Goal: Obtain resource: Obtain resource

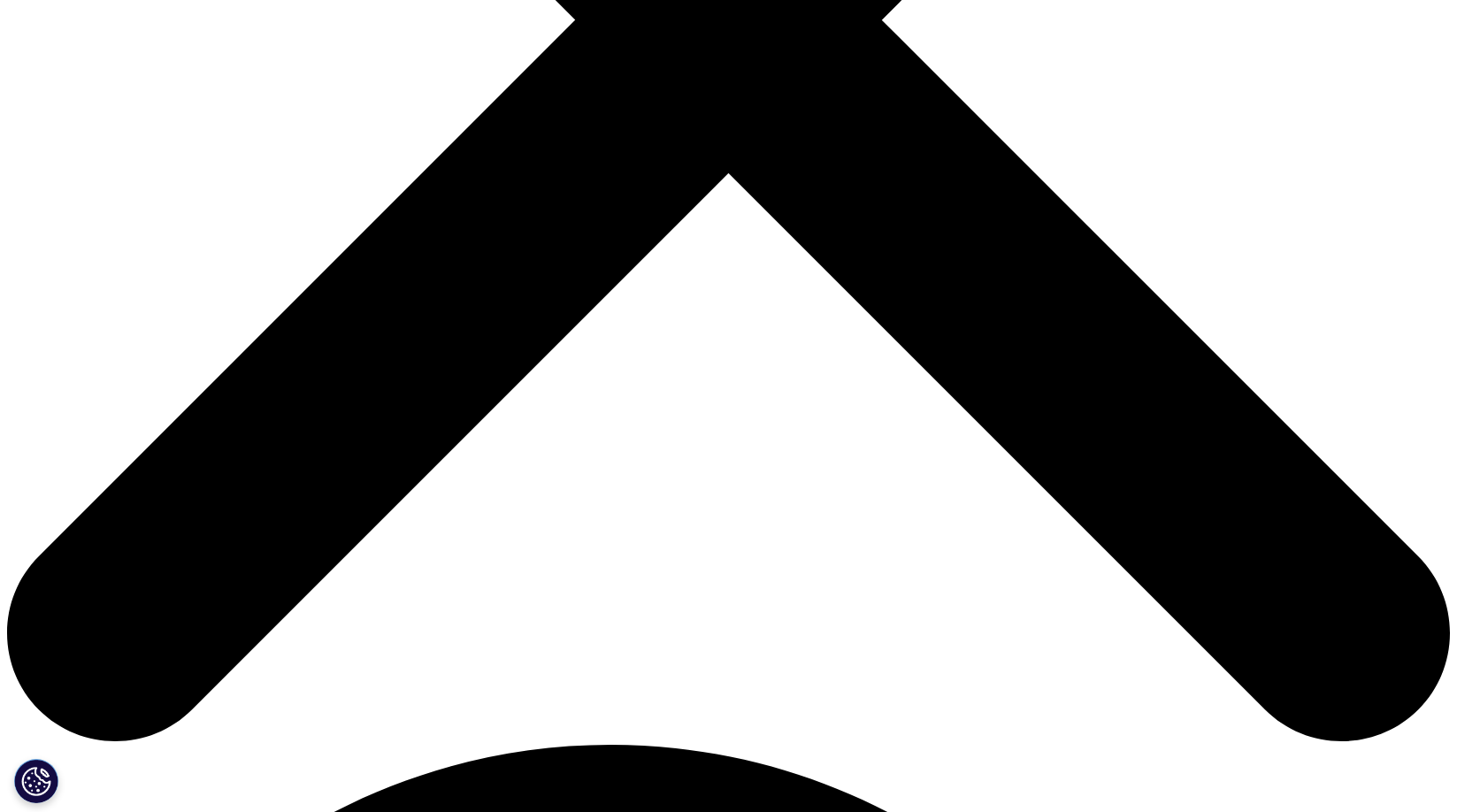
scroll to position [733, 0]
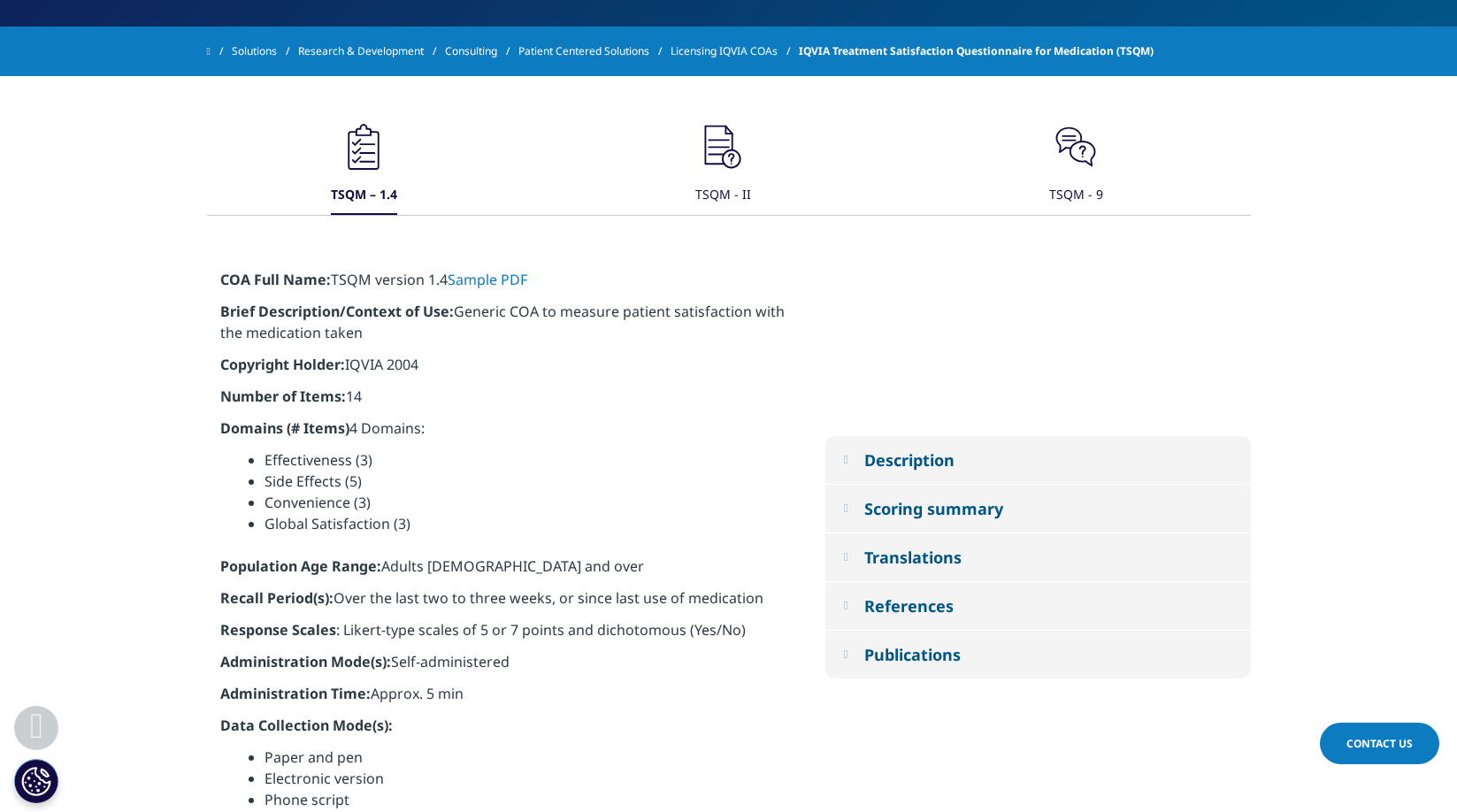
click at [714, 140] on icon ".cls-1{fill:#231f20;}" at bounding box center [723, 147] width 54 height 53
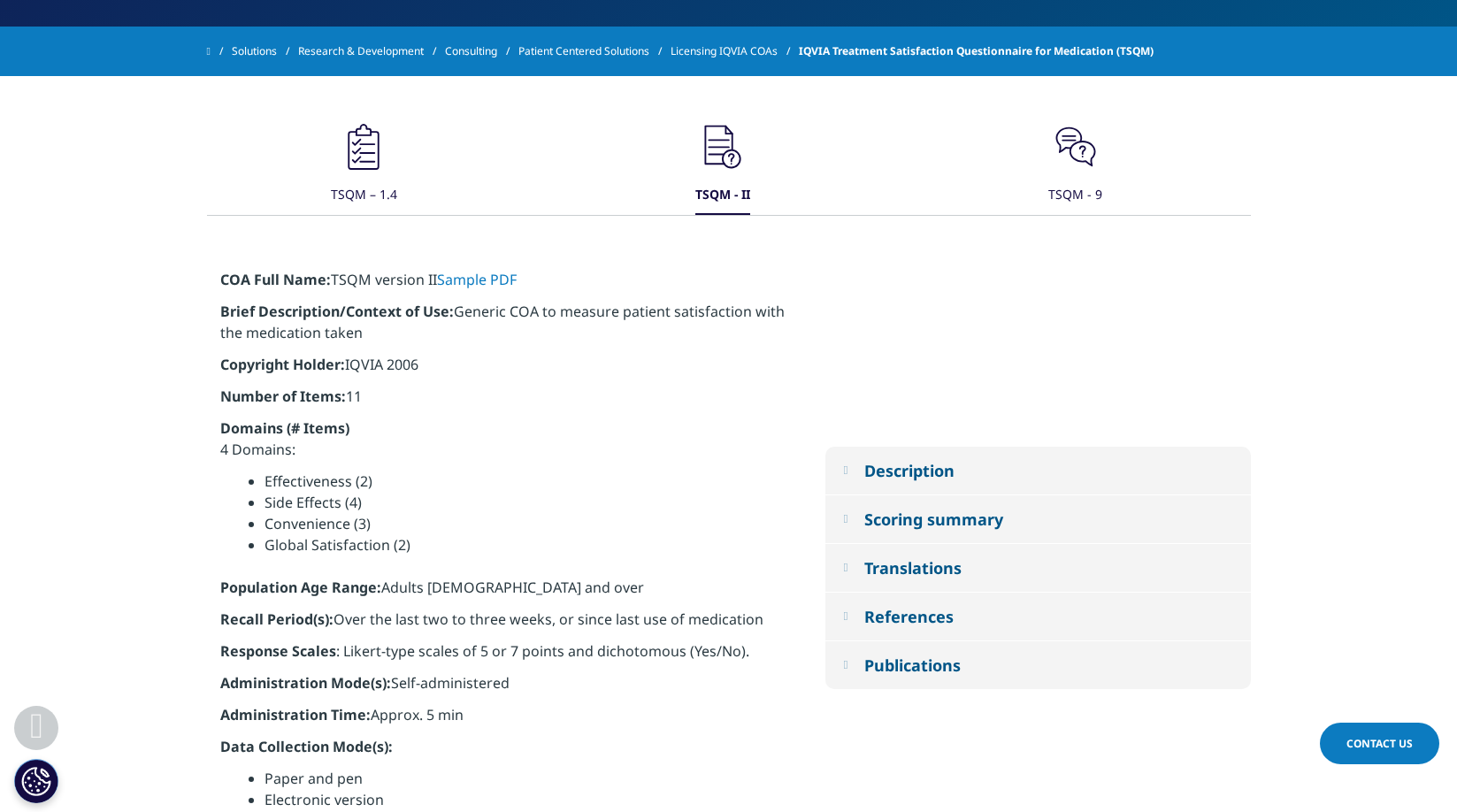
click at [1073, 155] on icon ".cls-1{fill:#231f20;}" at bounding box center [1076, 147] width 54 height 53
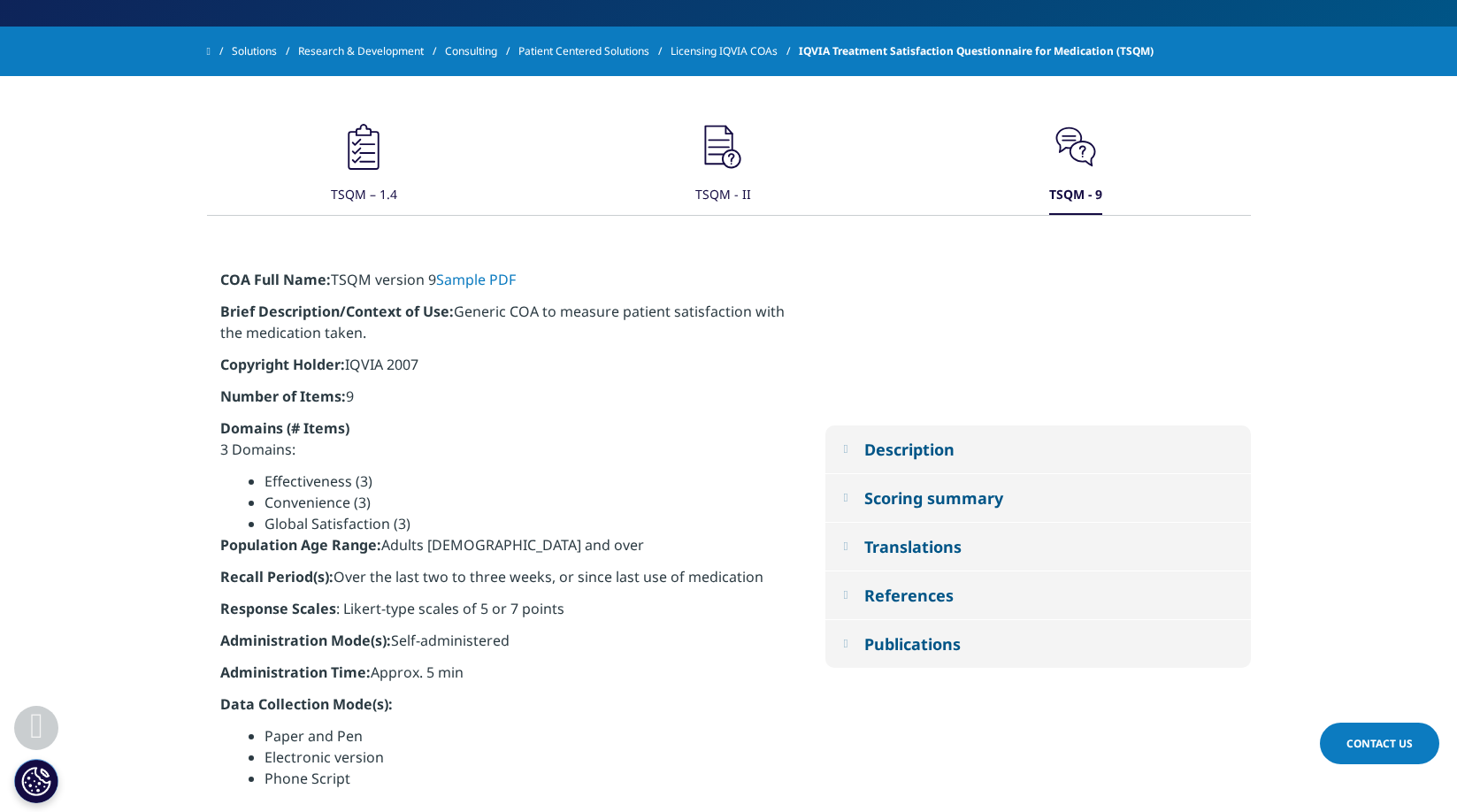
click at [1073, 155] on icon ".cls-1{fill:#231f20;}" at bounding box center [1076, 147] width 54 height 53
click at [714, 168] on icon ".cls-1{fill:#231f20;}" at bounding box center [723, 147] width 54 height 53
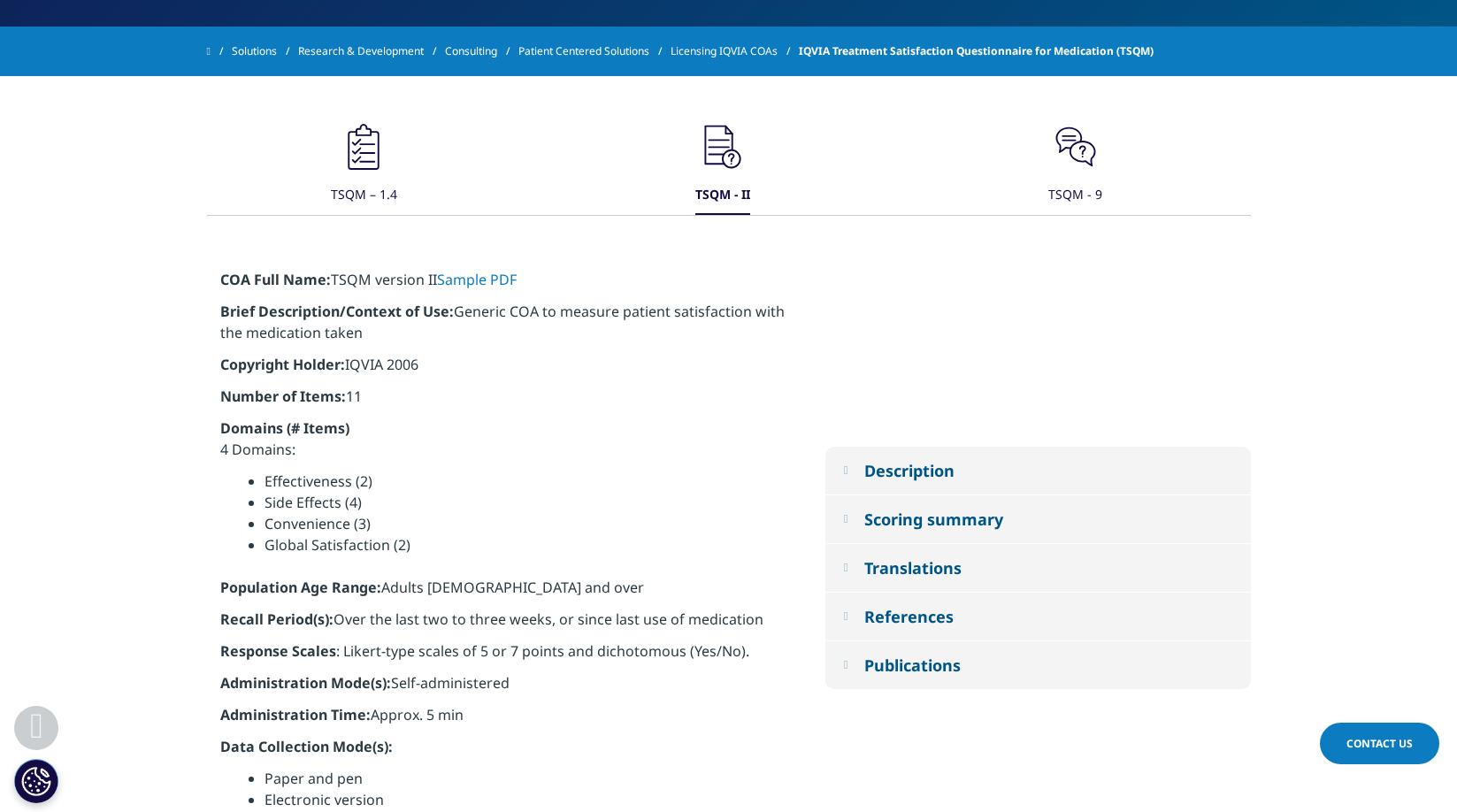
click at [355, 171] on icon ".cls-1{fill:#231f20;}" at bounding box center [364, 147] width 54 height 53
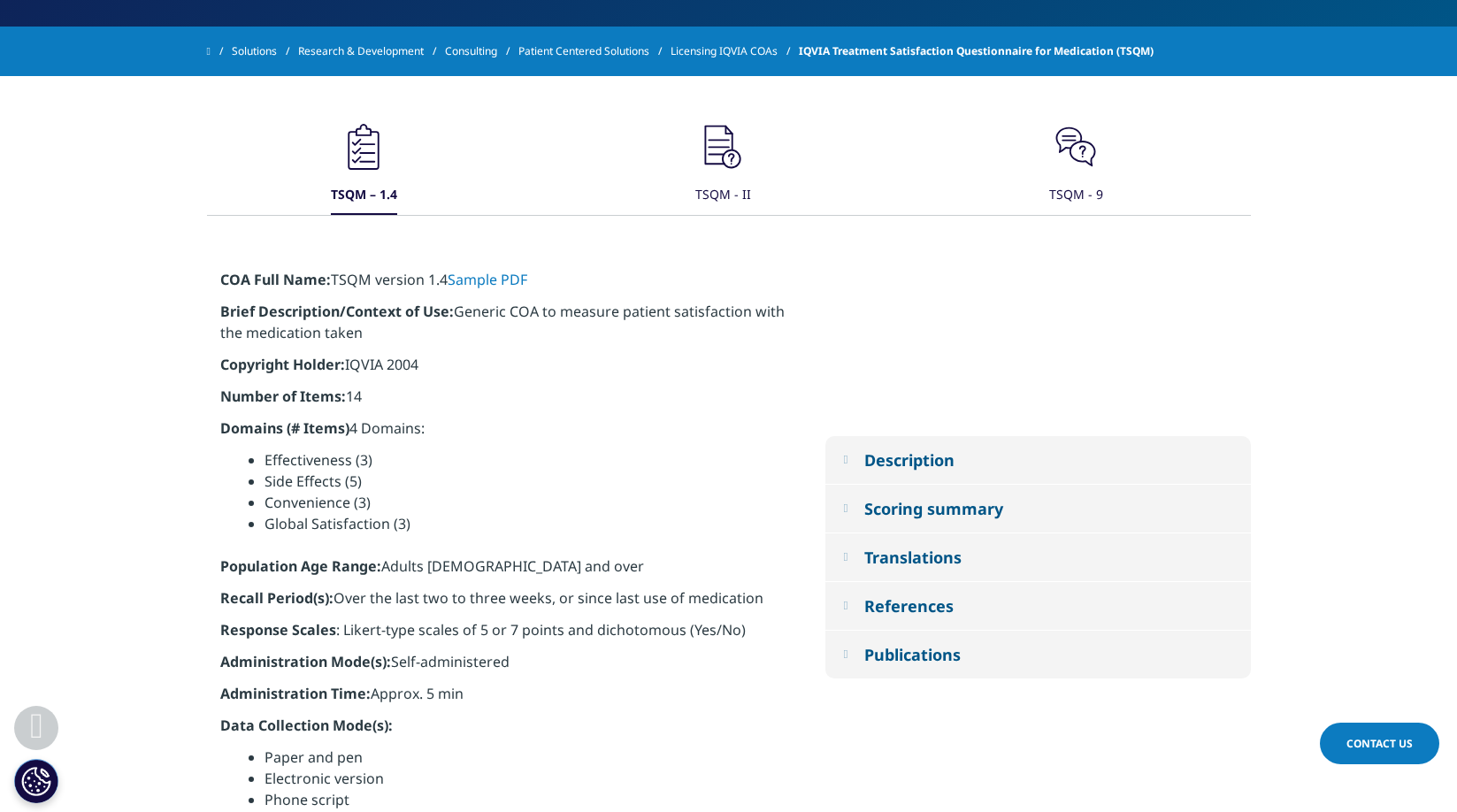
click at [730, 151] on icon at bounding box center [732, 160] width 20 height 20
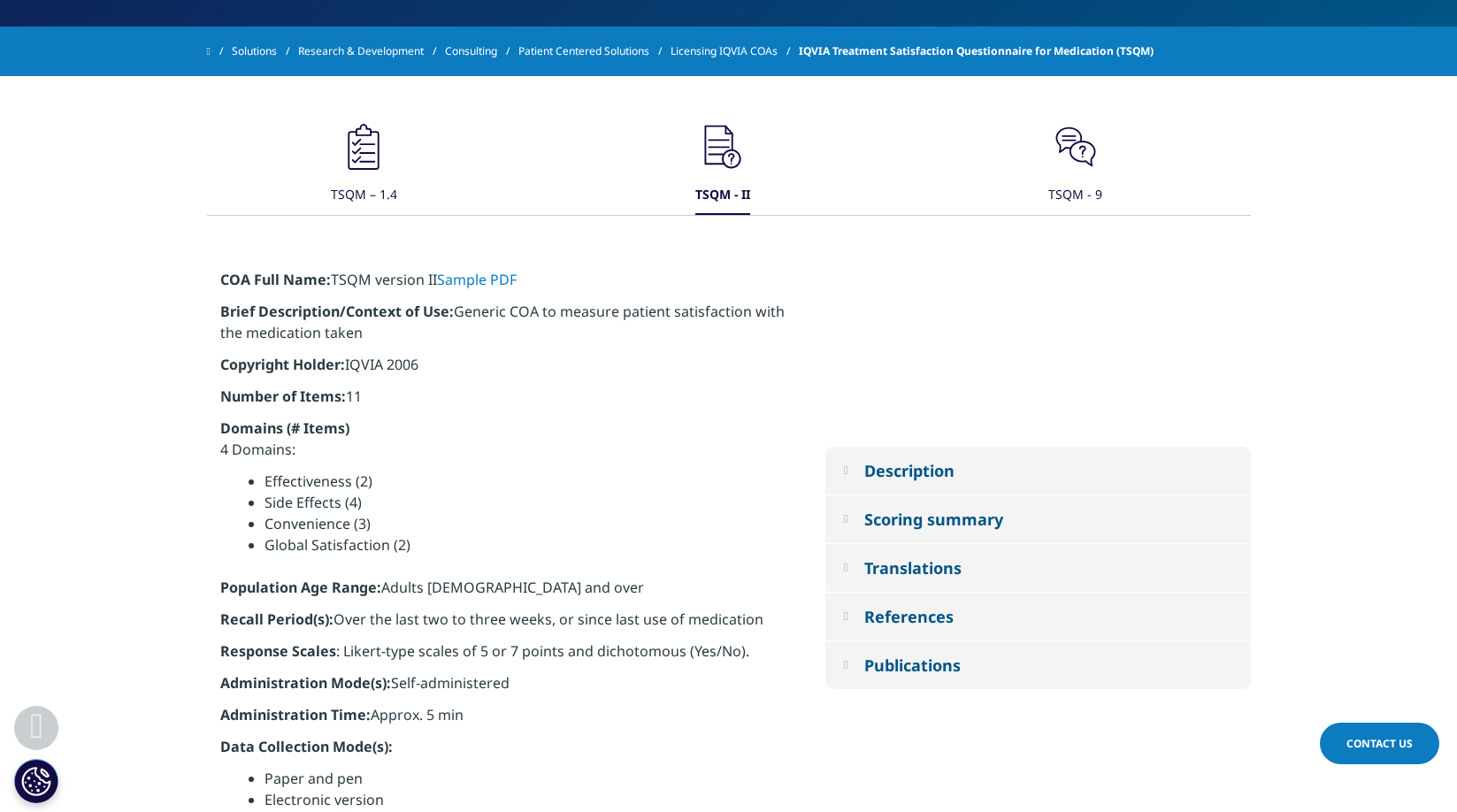
click at [367, 170] on icon ".cls-1{fill:#231f20;}" at bounding box center [364, 147] width 54 height 53
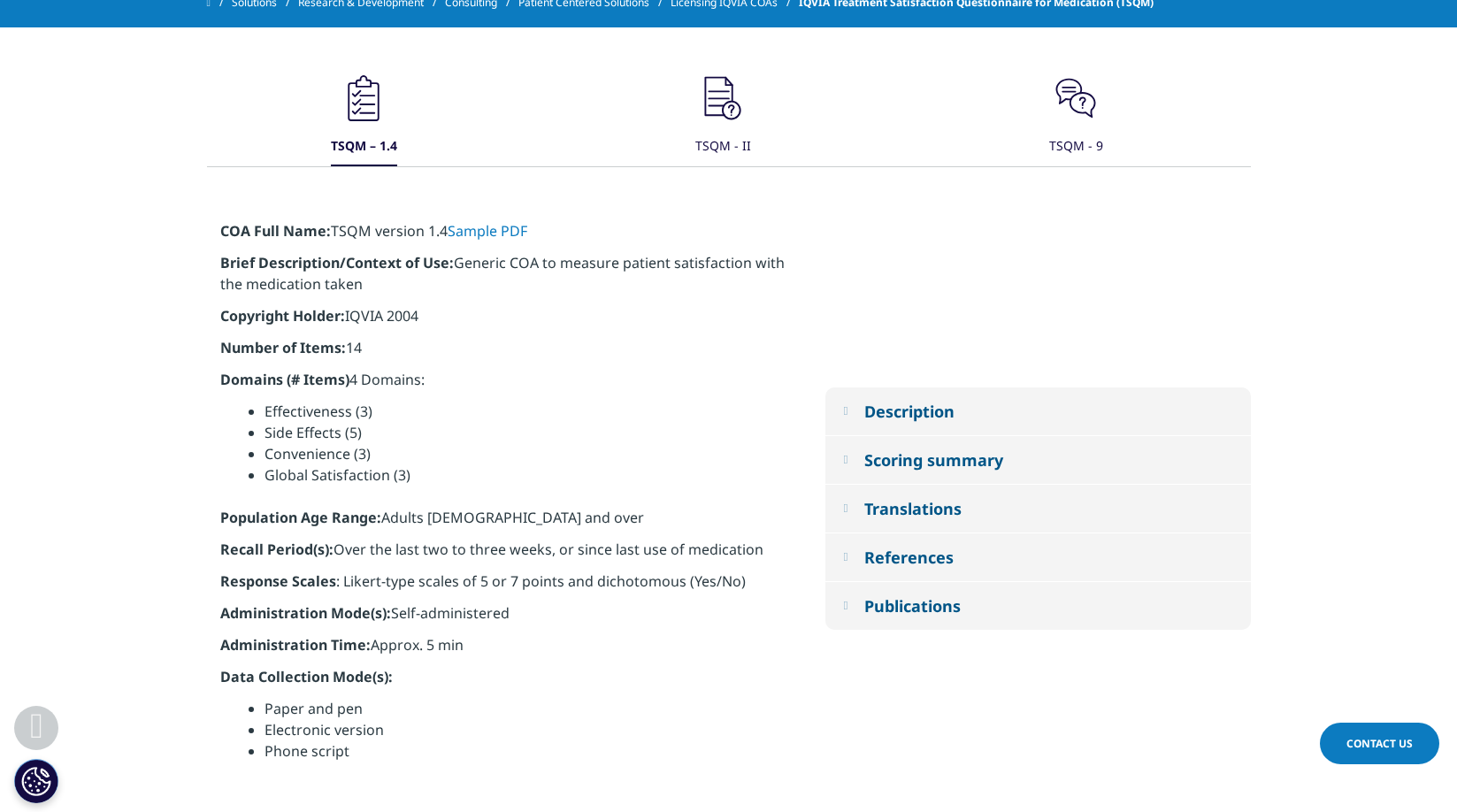
scroll to position [739, 0]
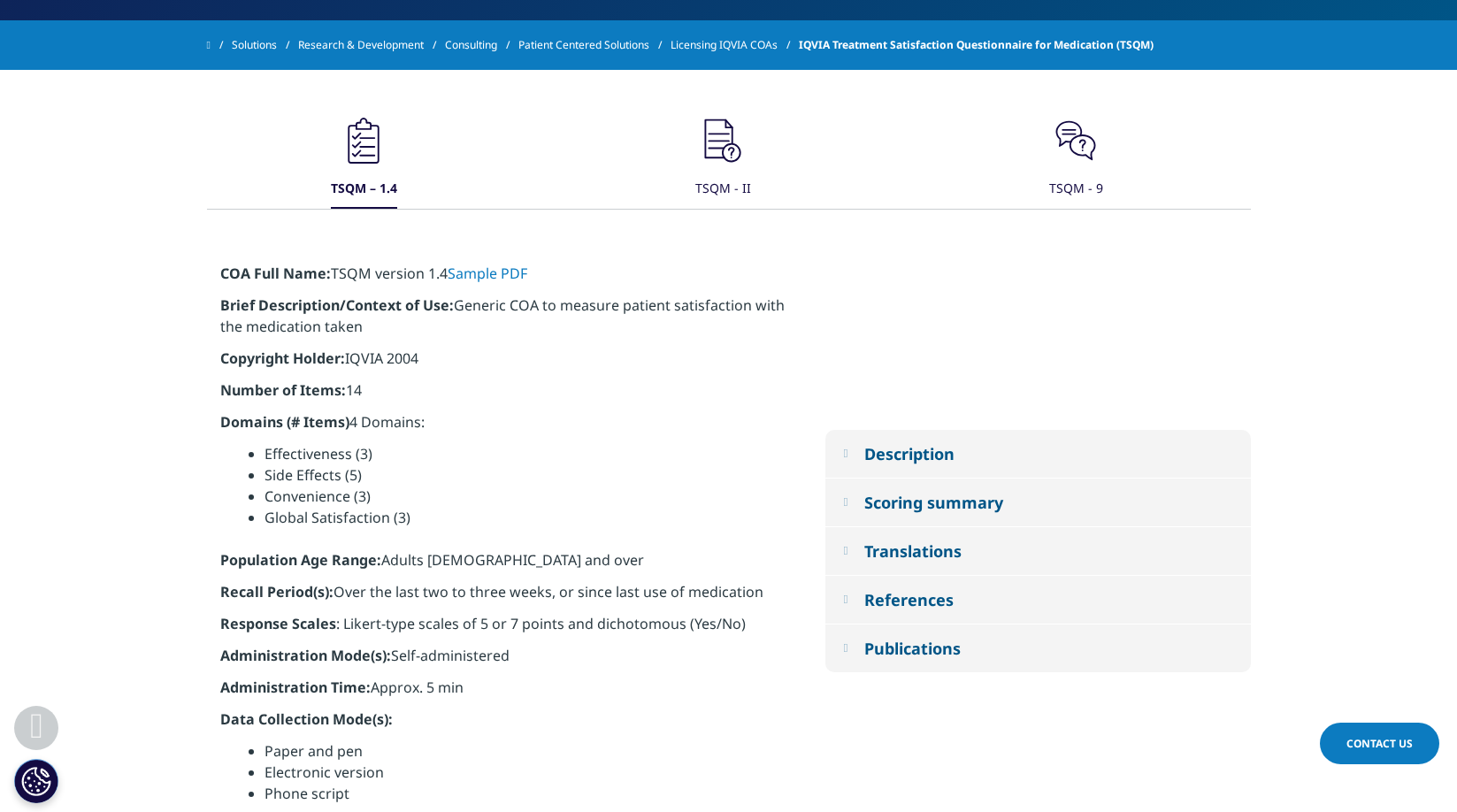
click at [719, 139] on icon ".cls-1{fill:#231f20;}" at bounding box center [723, 141] width 54 height 53
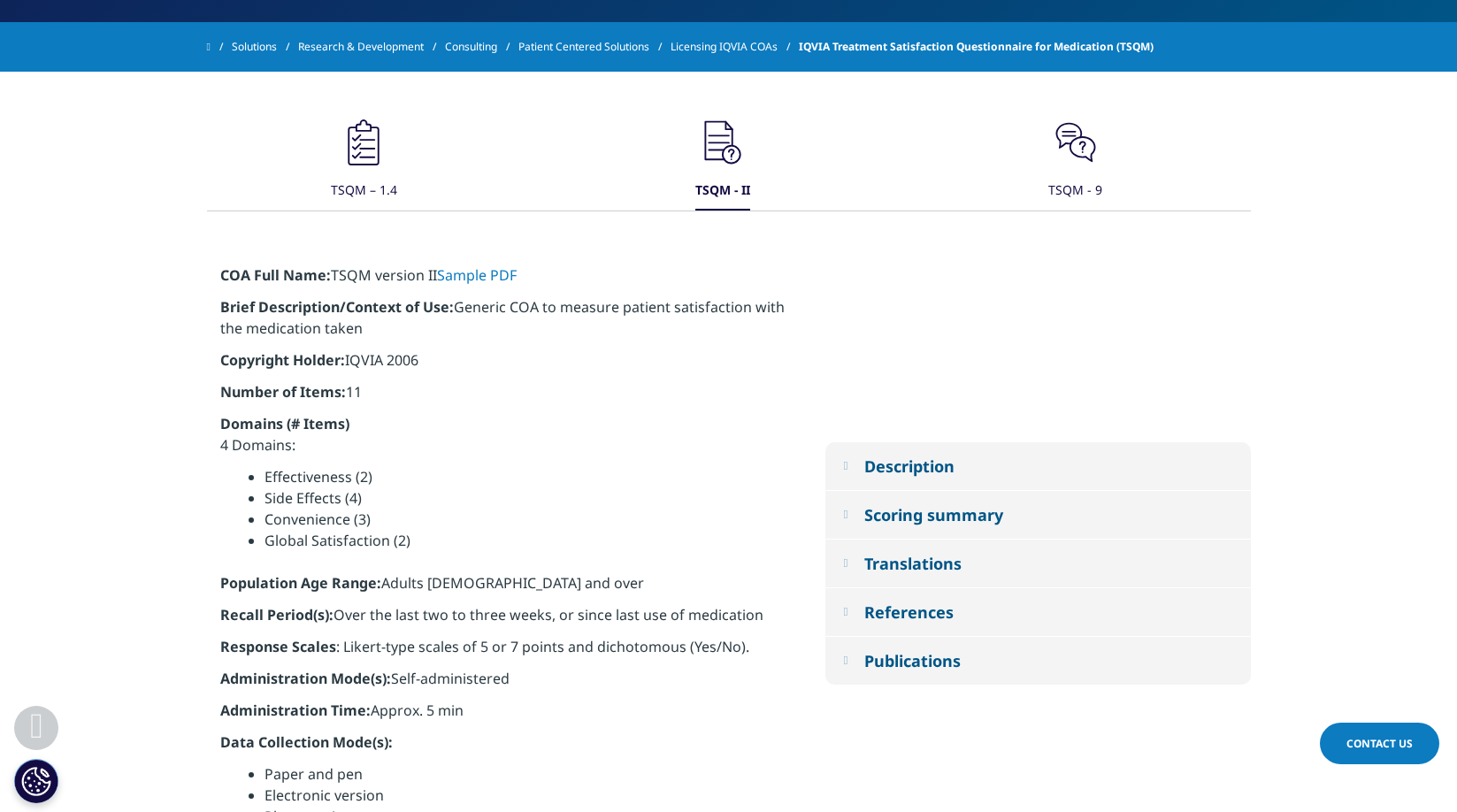
scroll to position [730, 0]
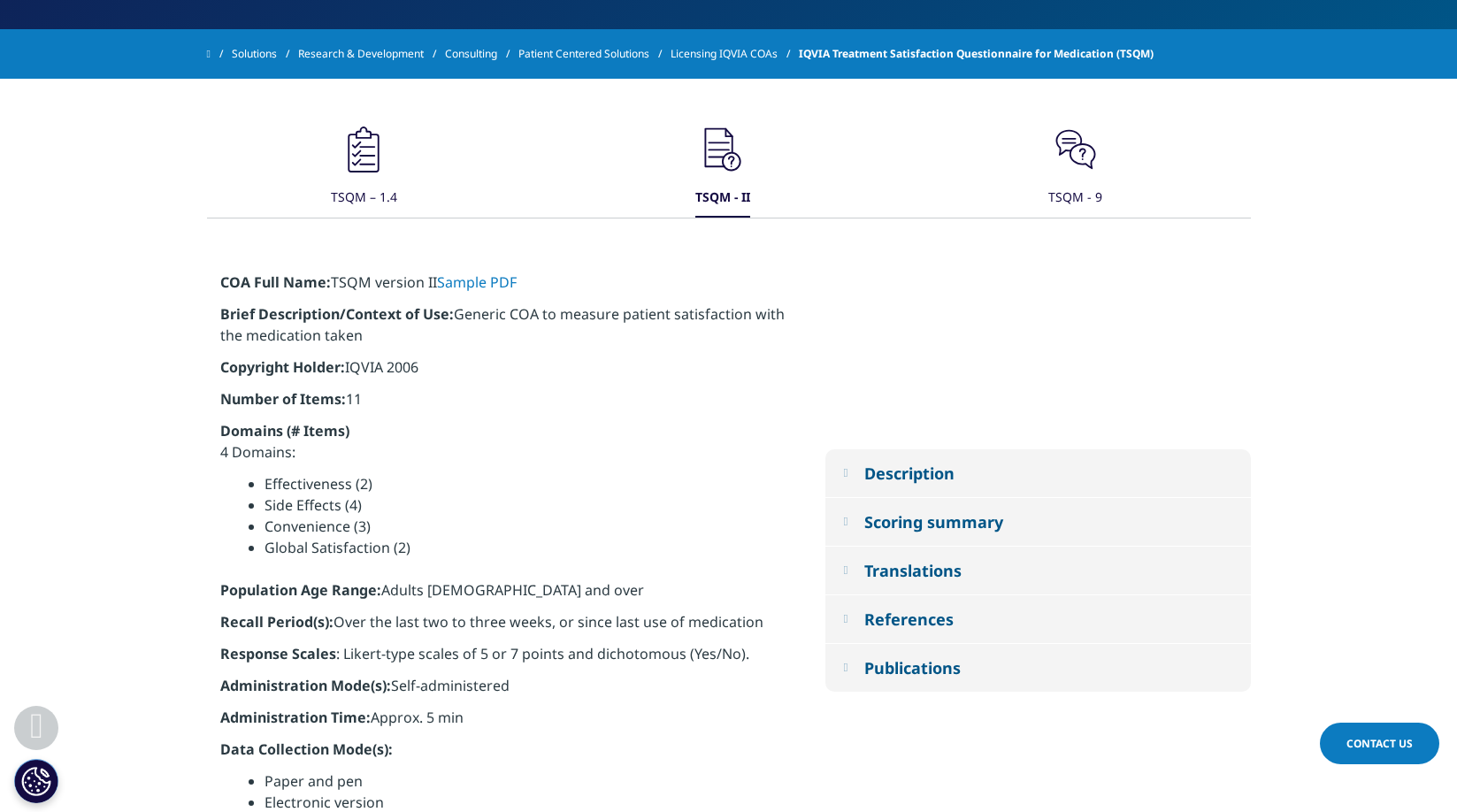
click at [378, 182] on div "TSQM – 1.4" at bounding box center [364, 198] width 66 height 38
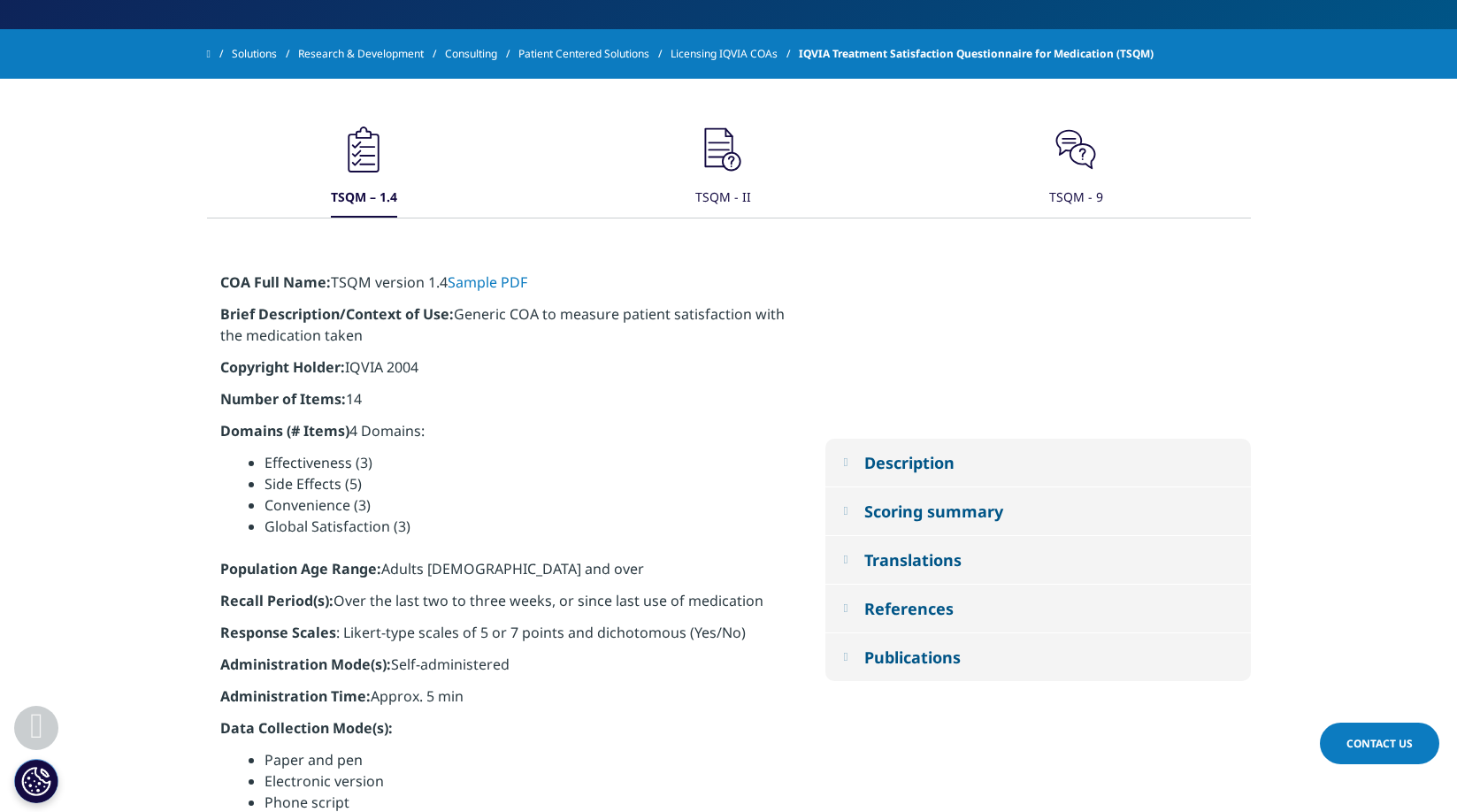
click at [913, 549] on div "Translations" at bounding box center [912, 560] width 97 height 21
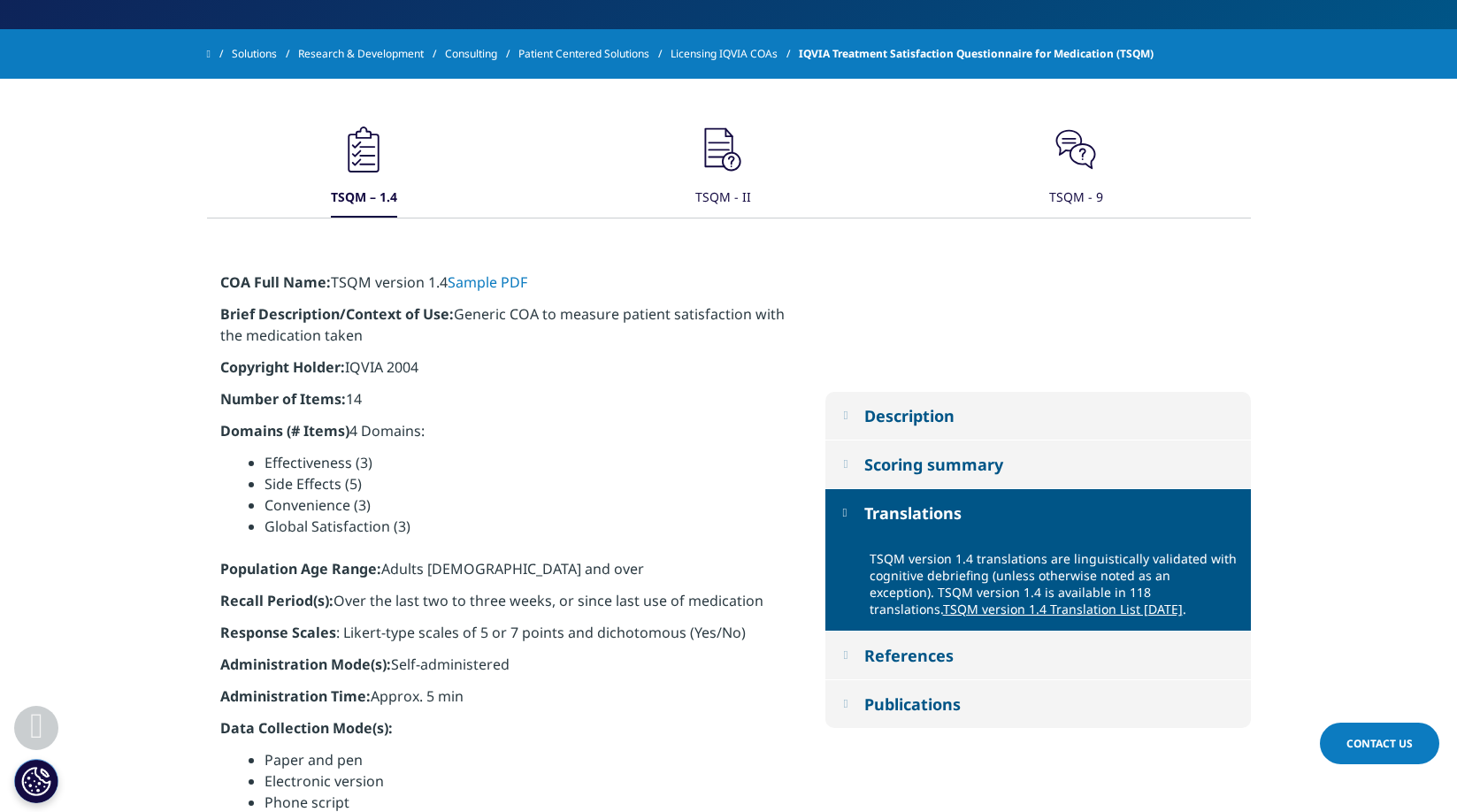
click at [718, 162] on icon ".cls-1{fill:#231f20;}" at bounding box center [723, 150] width 54 height 53
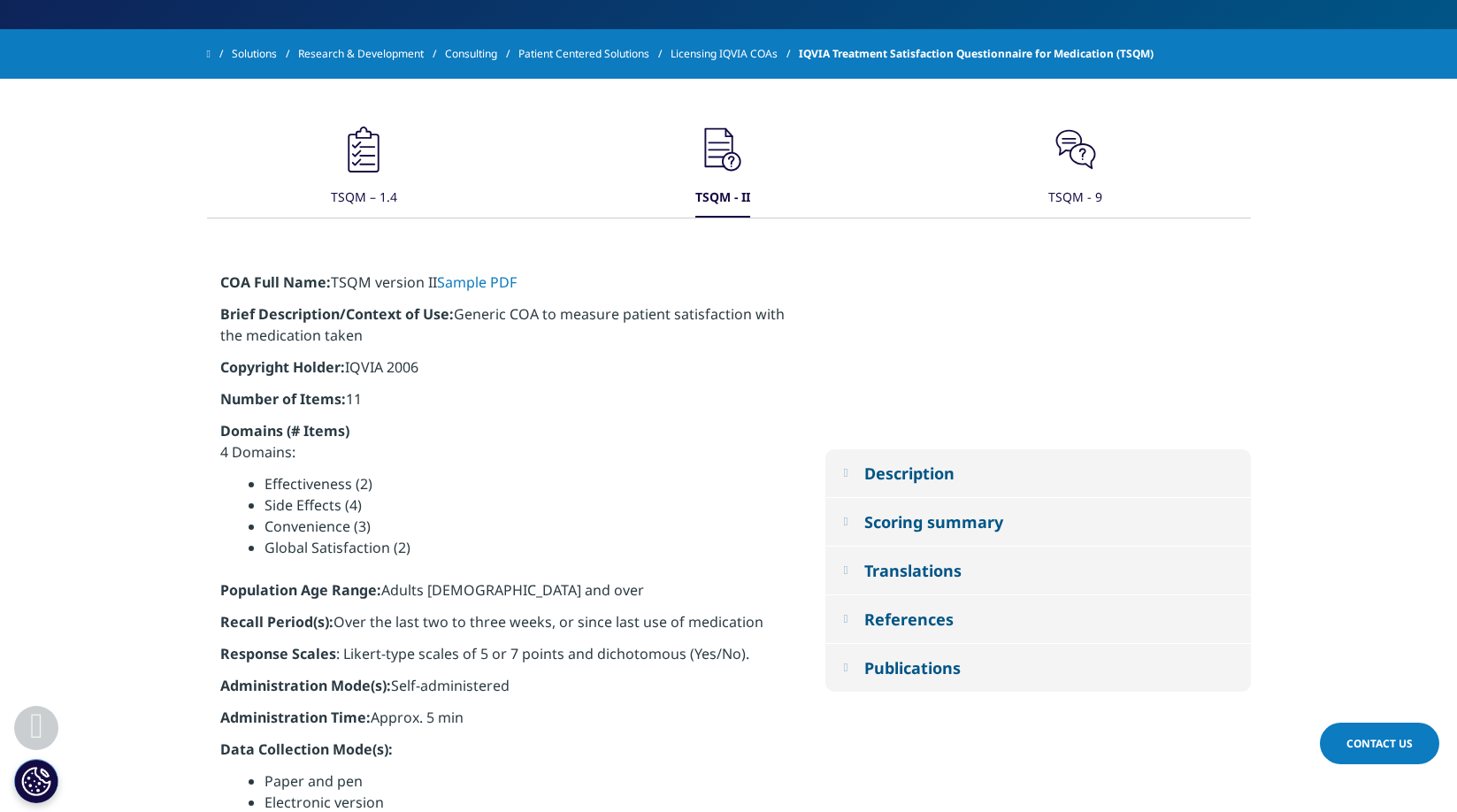
click at [870, 578] on div "Translations" at bounding box center [912, 570] width 97 height 21
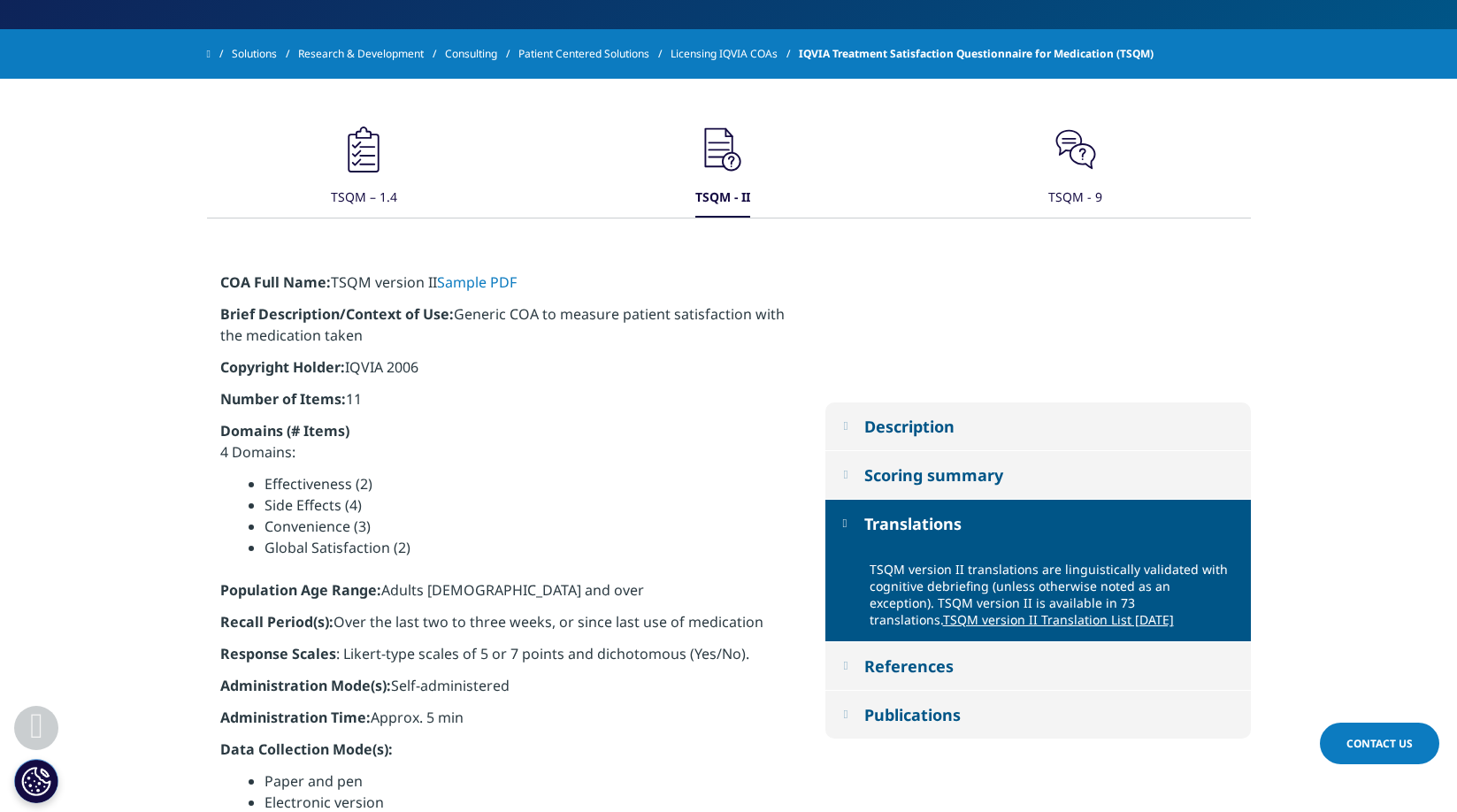
click at [958, 615] on link "TSQM version II Translation List [DATE]" at bounding box center [1058, 619] width 231 height 17
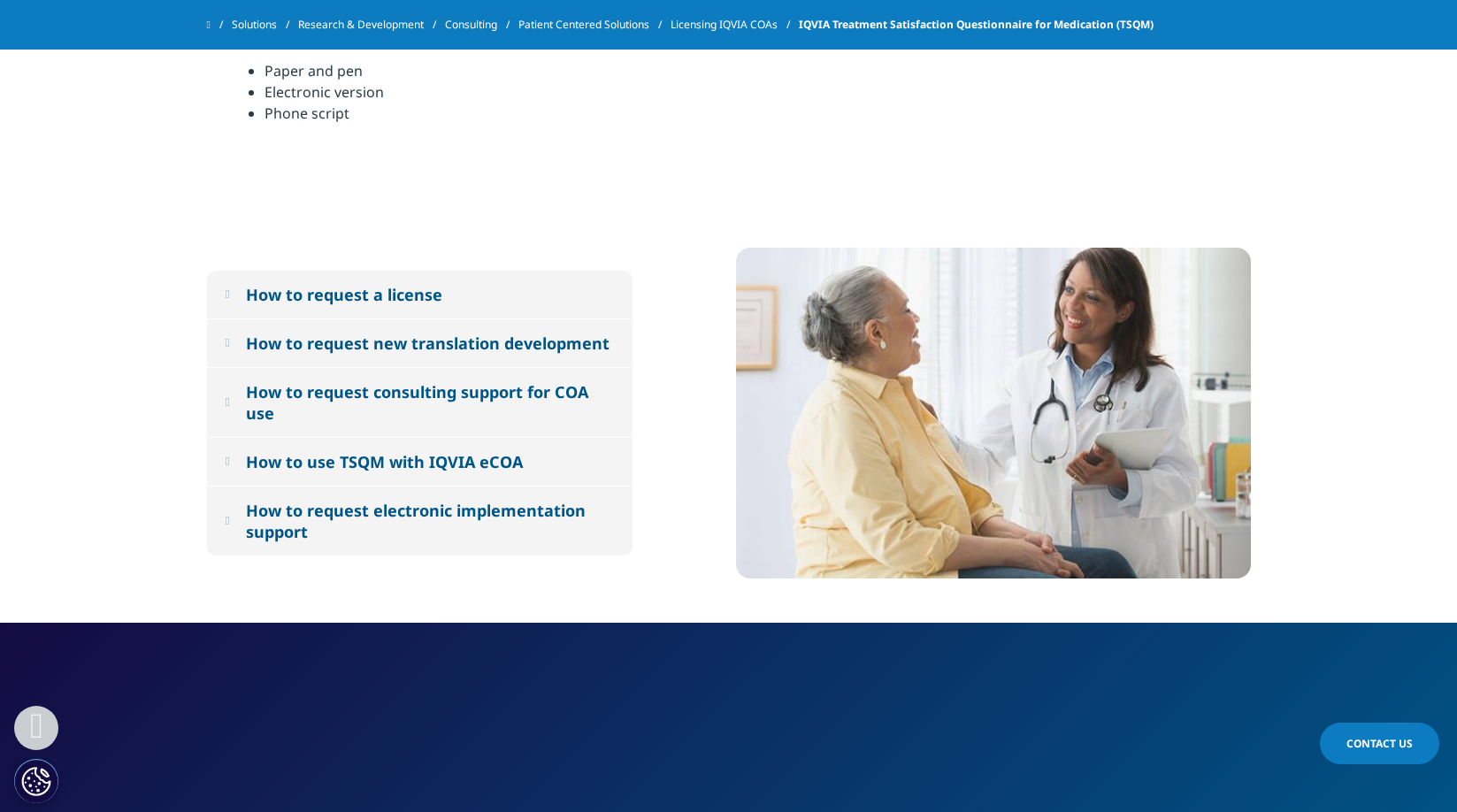
scroll to position [1271, 0]
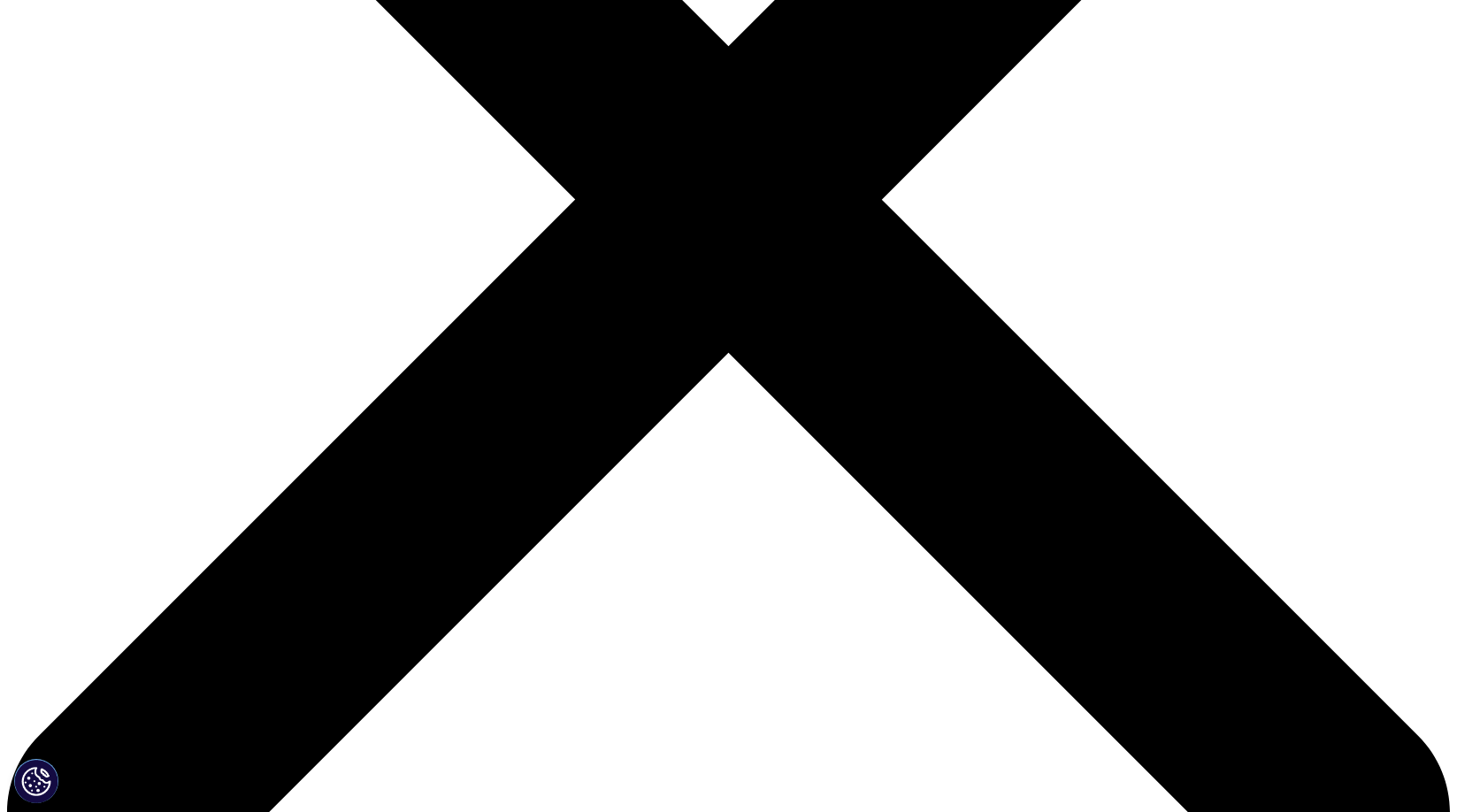
scroll to position [616, 0]
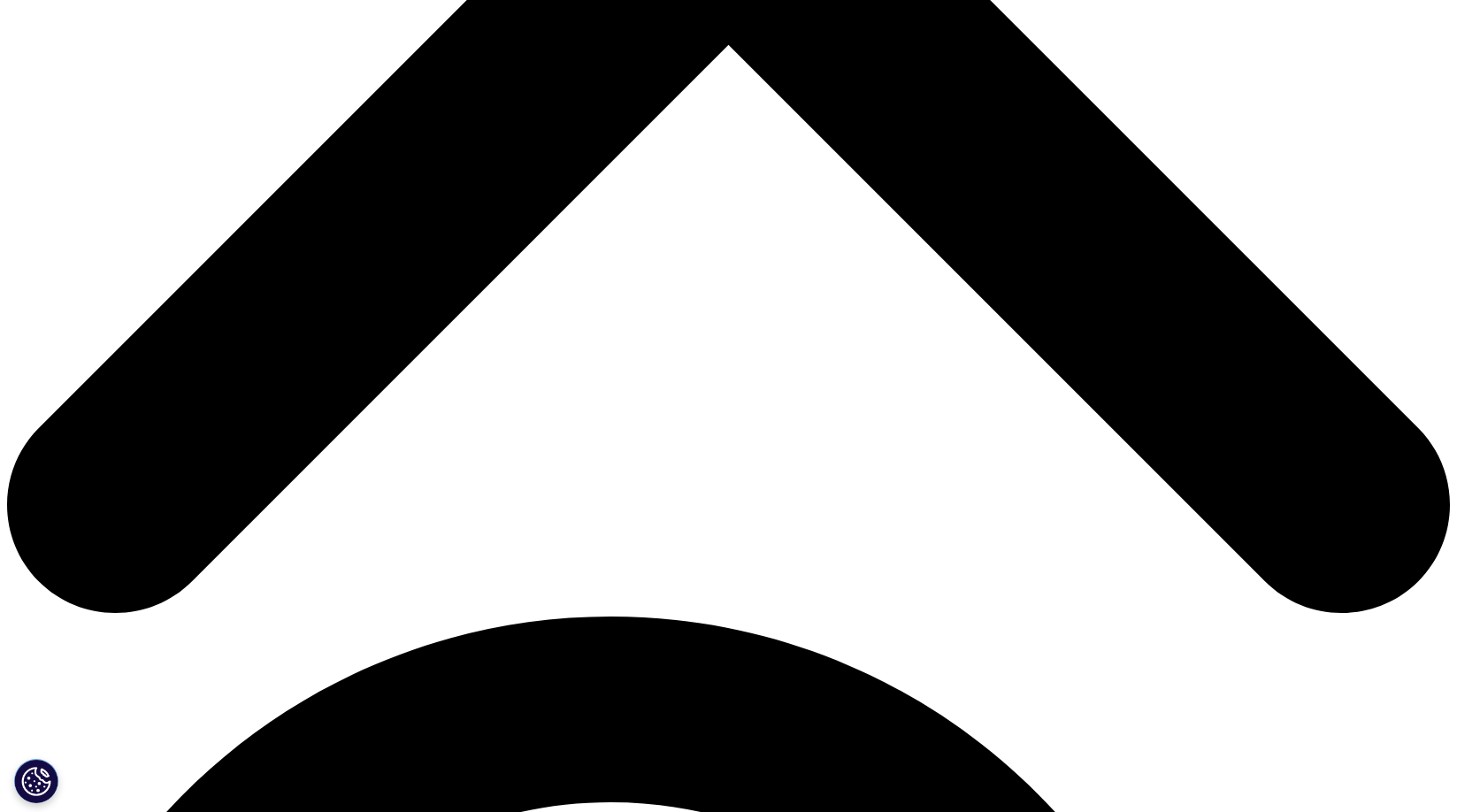
scroll to position [866, 0]
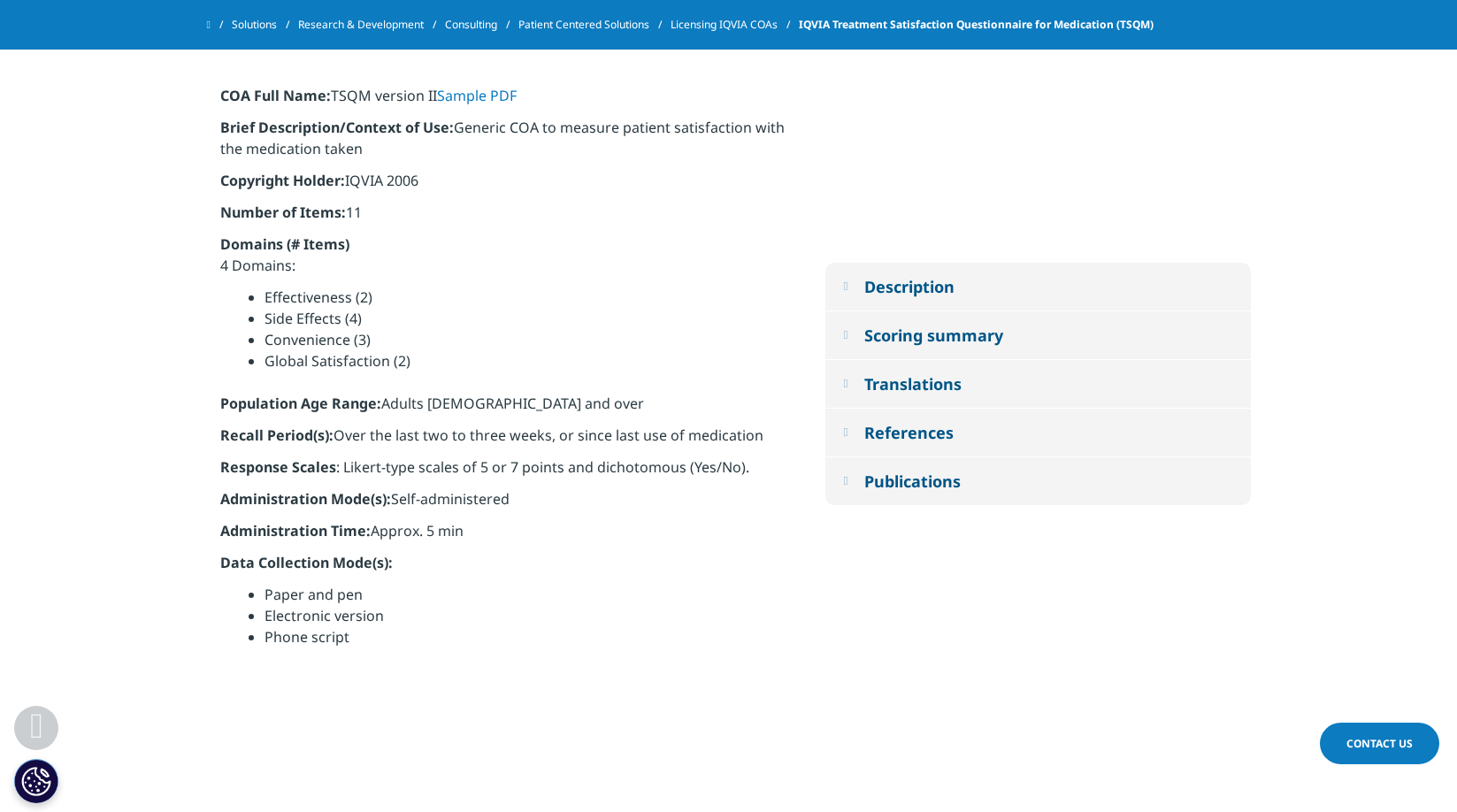
click at [852, 379] on button "Translations" at bounding box center [1038, 384] width 425 height 48
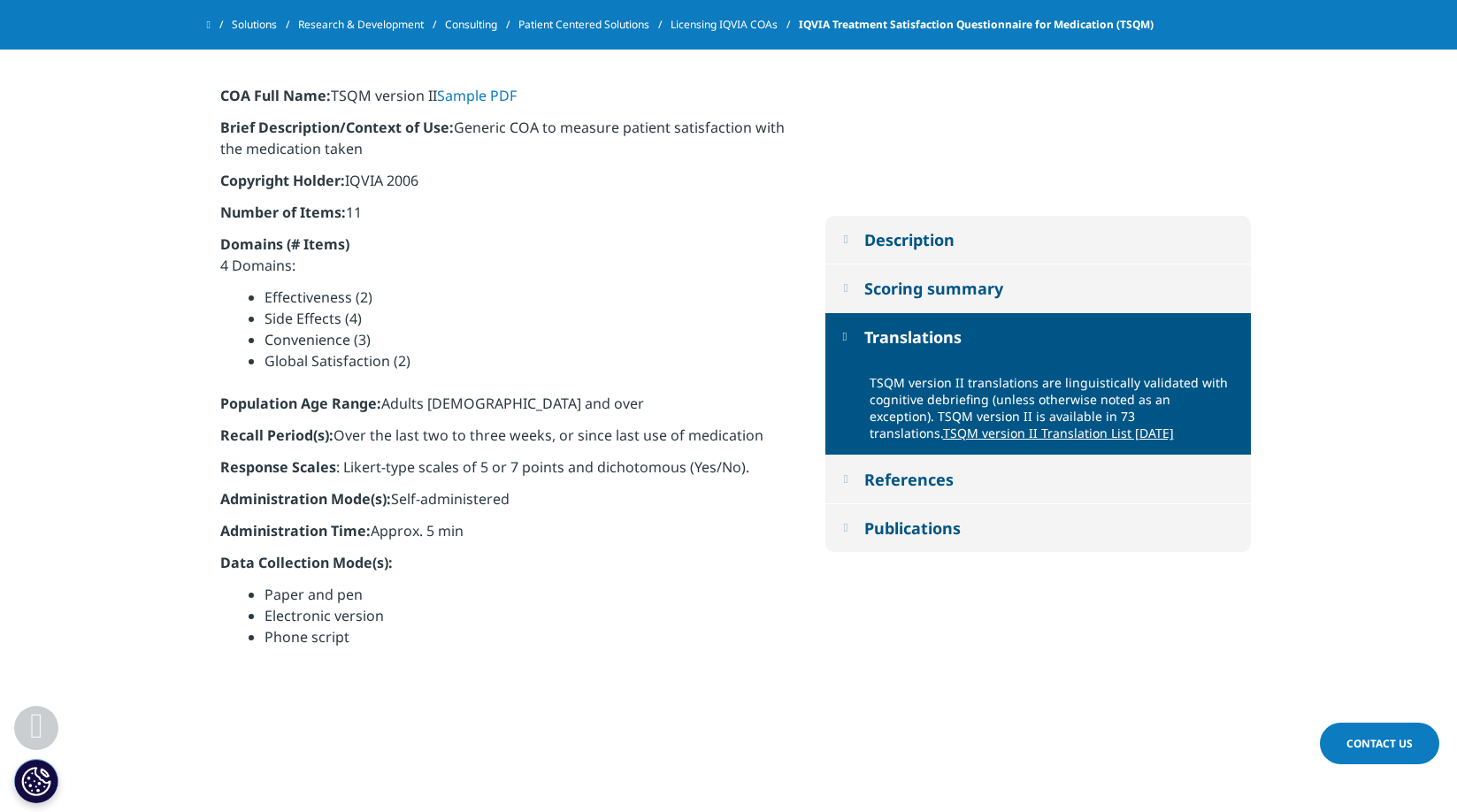
click at [943, 428] on link "TSQM version II Translation List [DATE]" at bounding box center [1058, 432] width 231 height 17
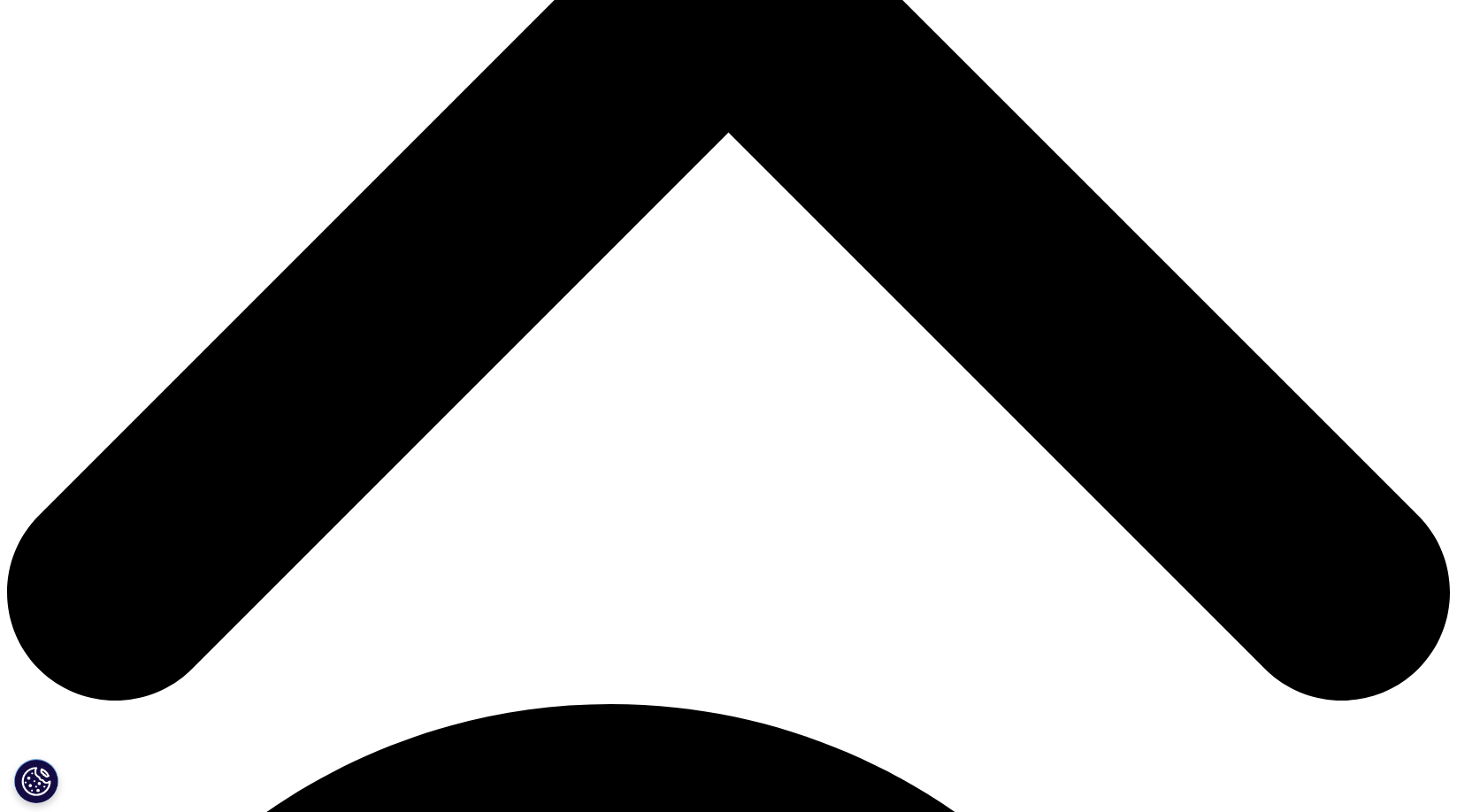
scroll to position [755, 0]
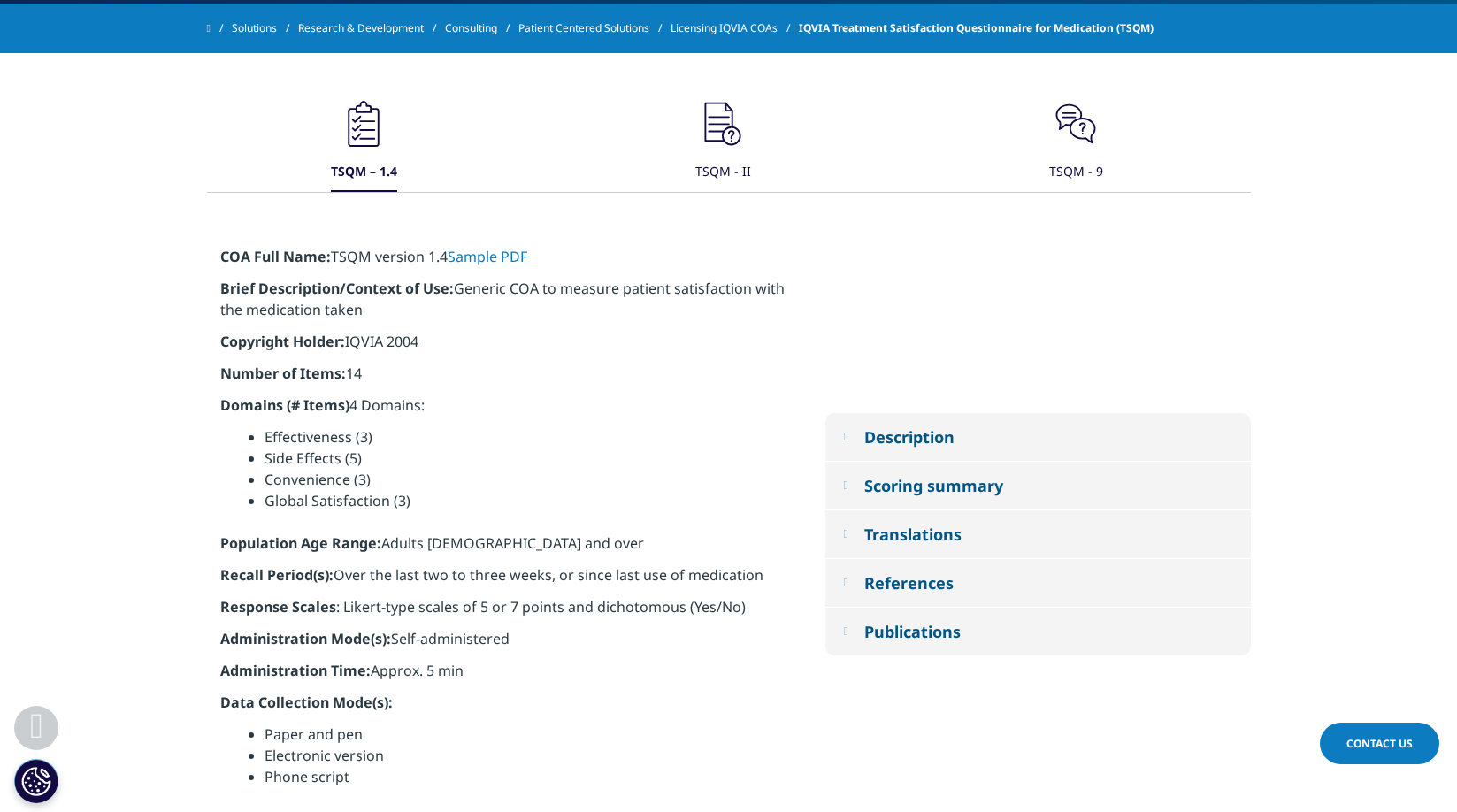
click at [500, 258] on link "Sample PDF" at bounding box center [487, 257] width 79 height 20
click at [852, 485] on button "Scoring summary" at bounding box center [1038, 486] width 425 height 48
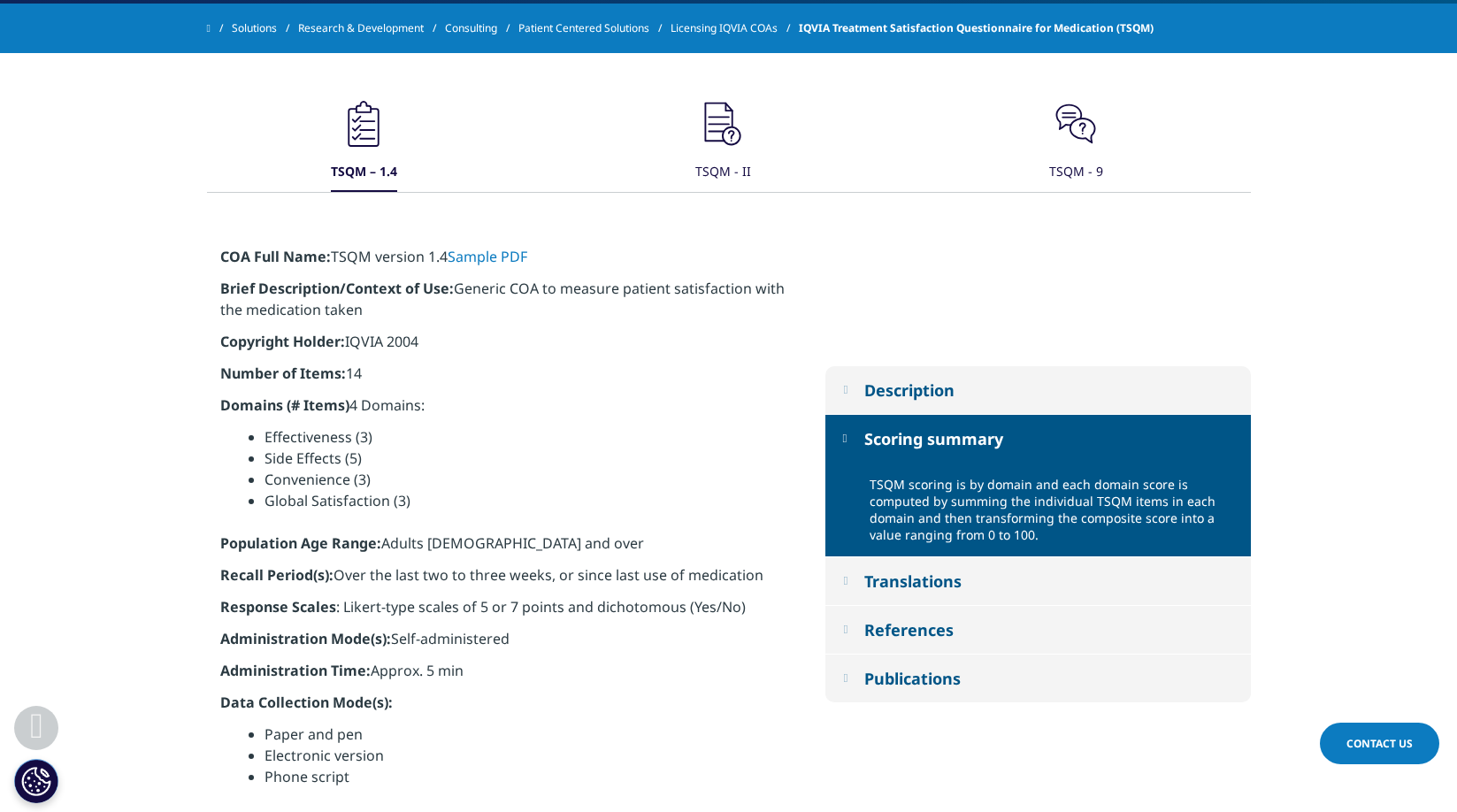
click at [846, 395] on button "Description" at bounding box center [1038, 390] width 425 height 48
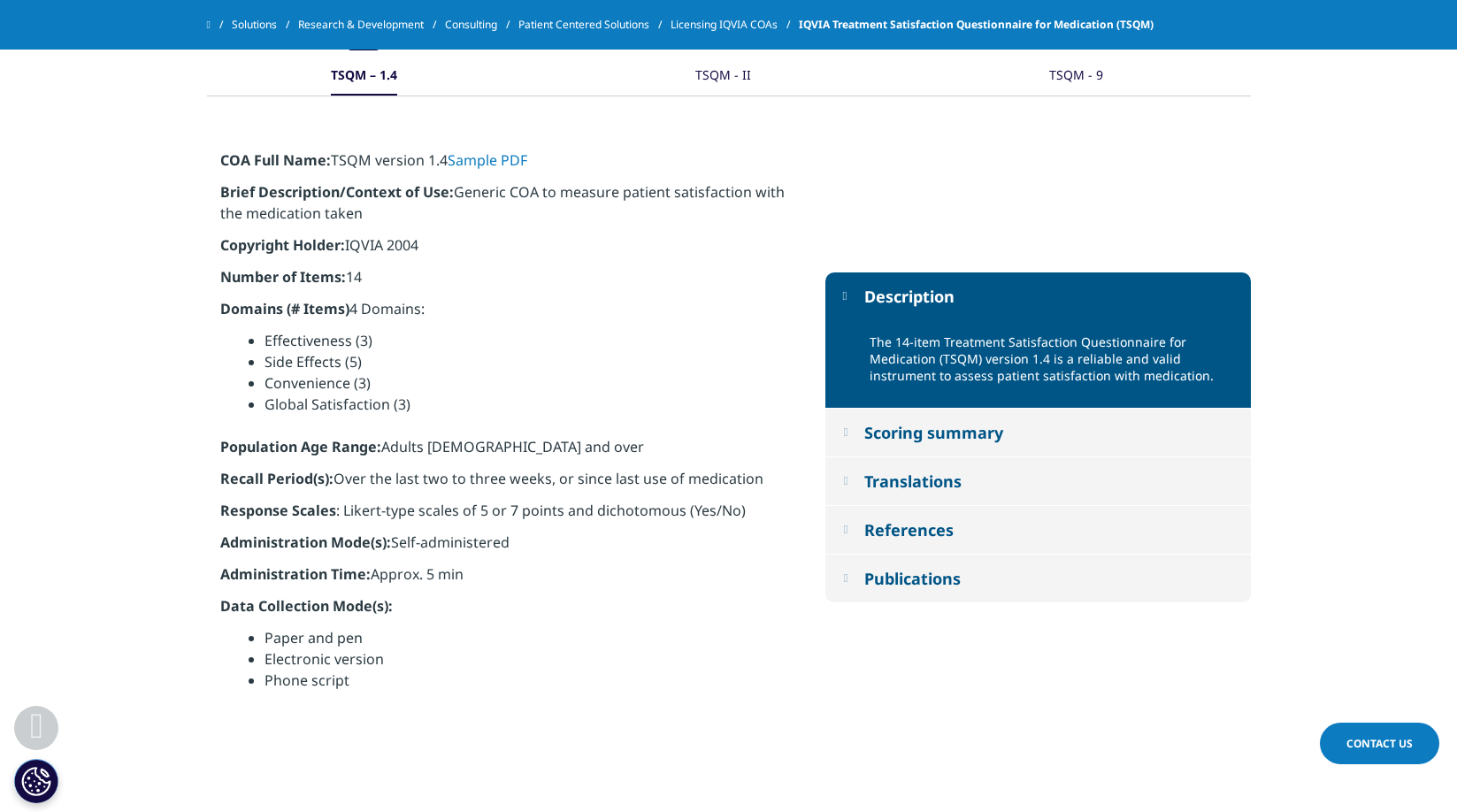
scroll to position [737, 0]
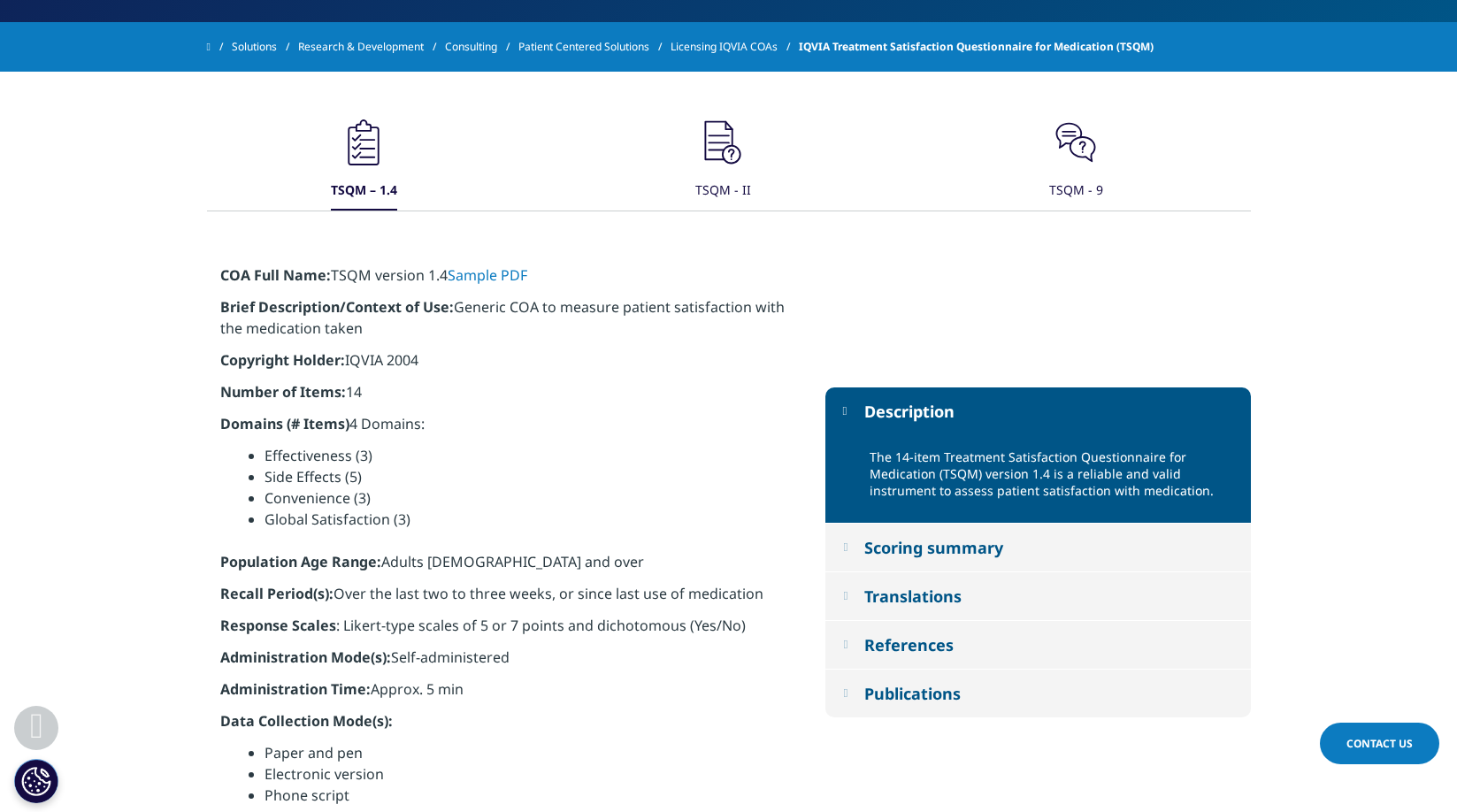
click at [727, 175] on div "TSQM - II" at bounding box center [723, 192] width 56 height 38
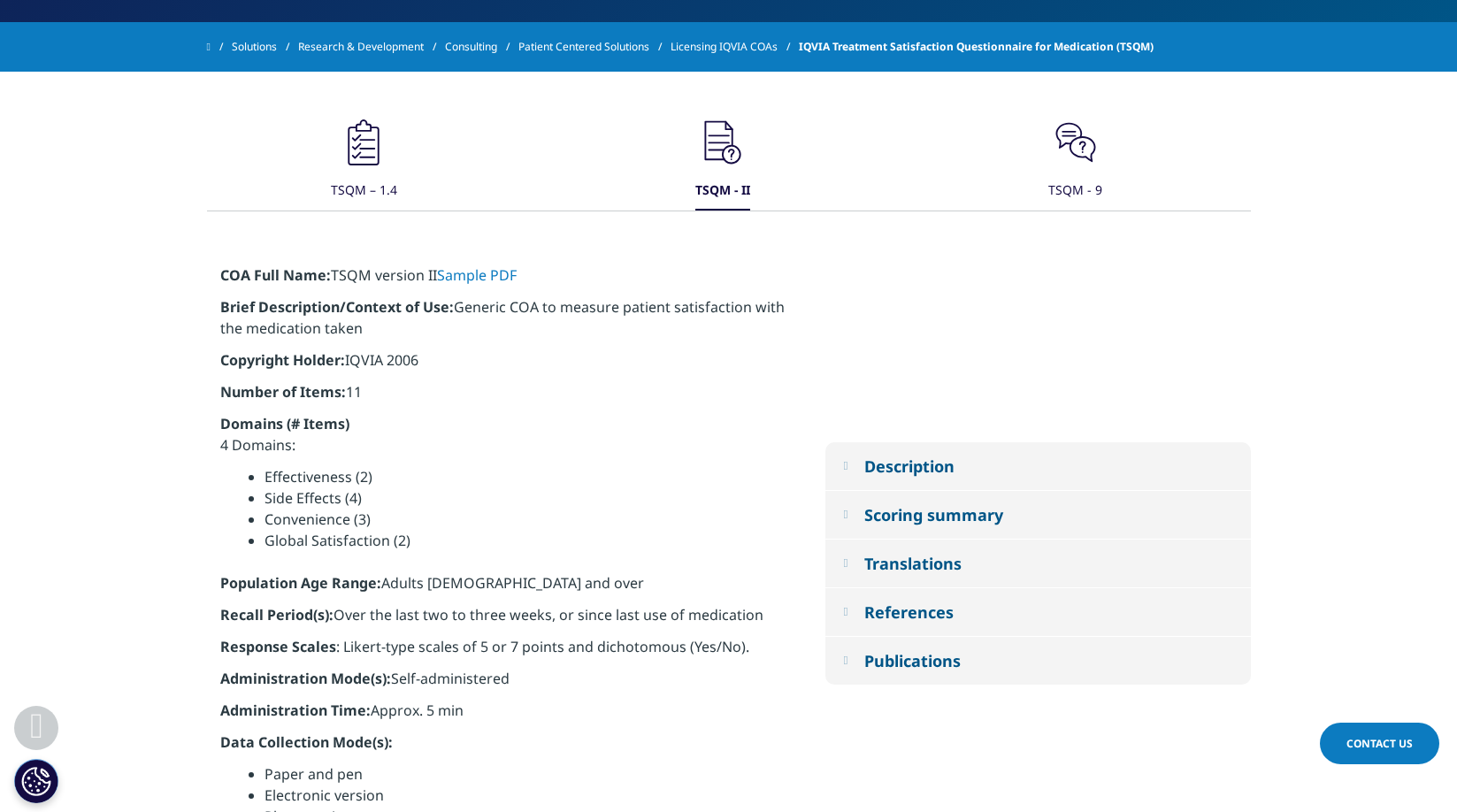
click at [862, 462] on button "Description" at bounding box center [1038, 466] width 425 height 48
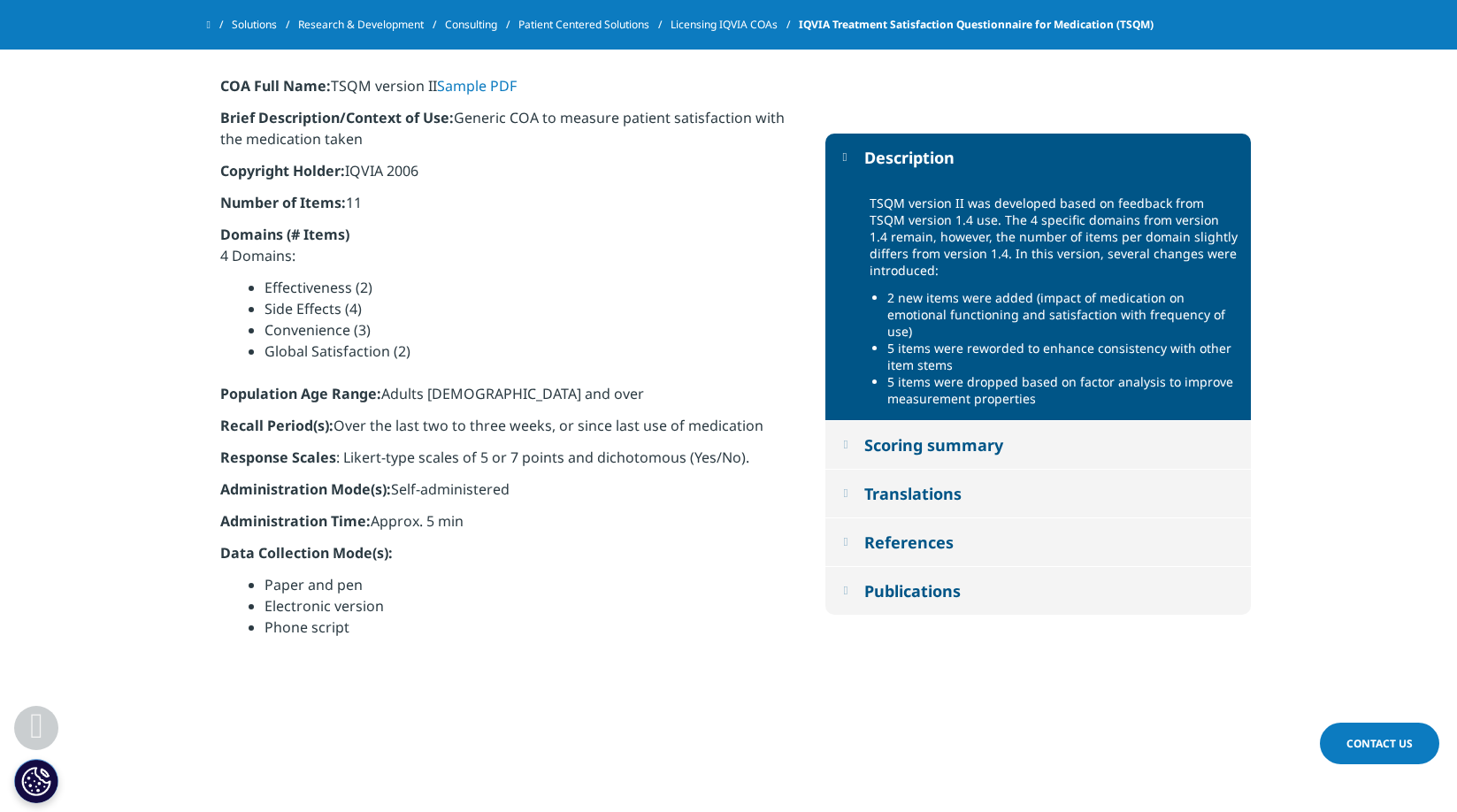
scroll to position [879, 0]
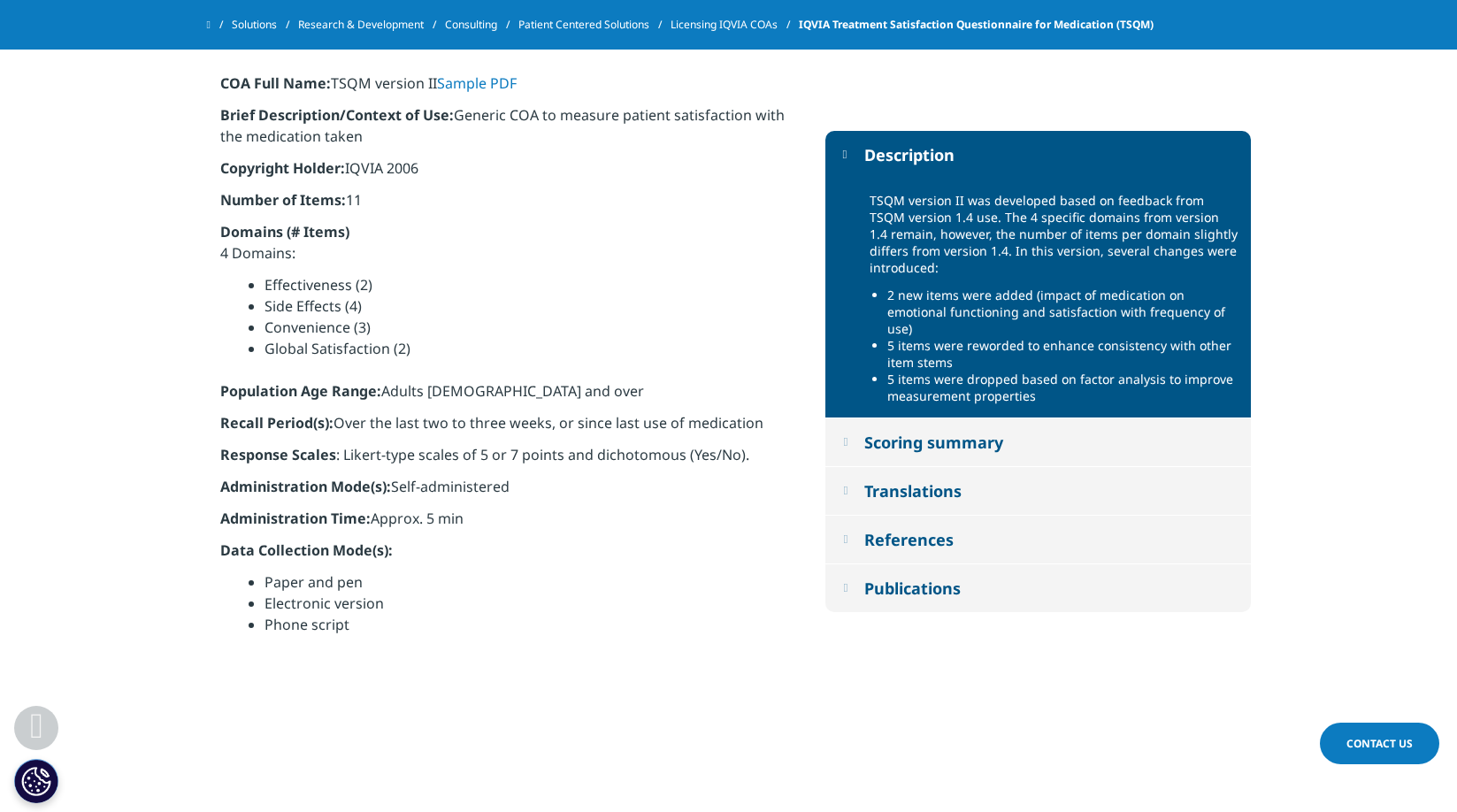
click at [888, 442] on div "Scoring summary" at bounding box center [934, 442] width 139 height 21
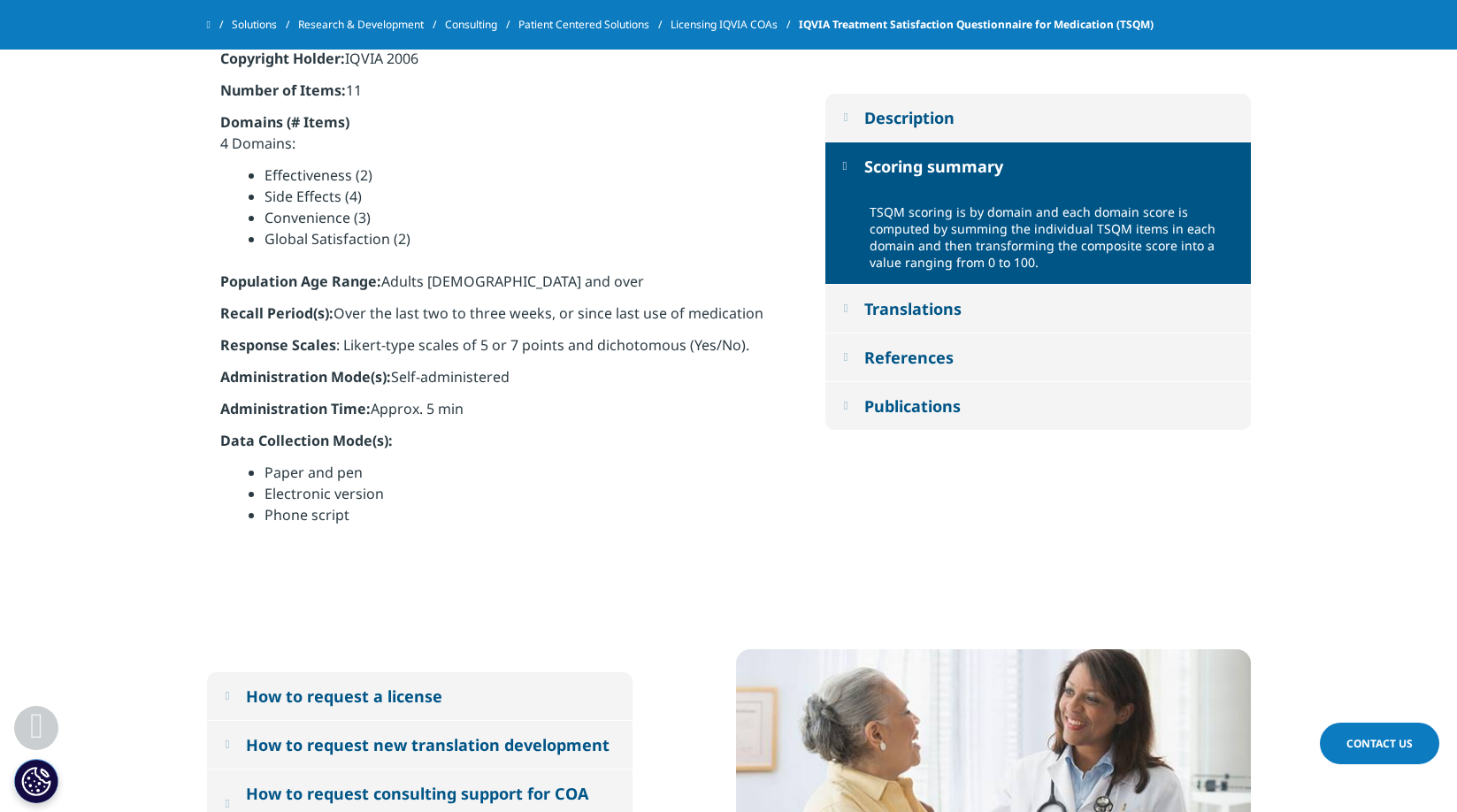
scroll to position [1026, 0]
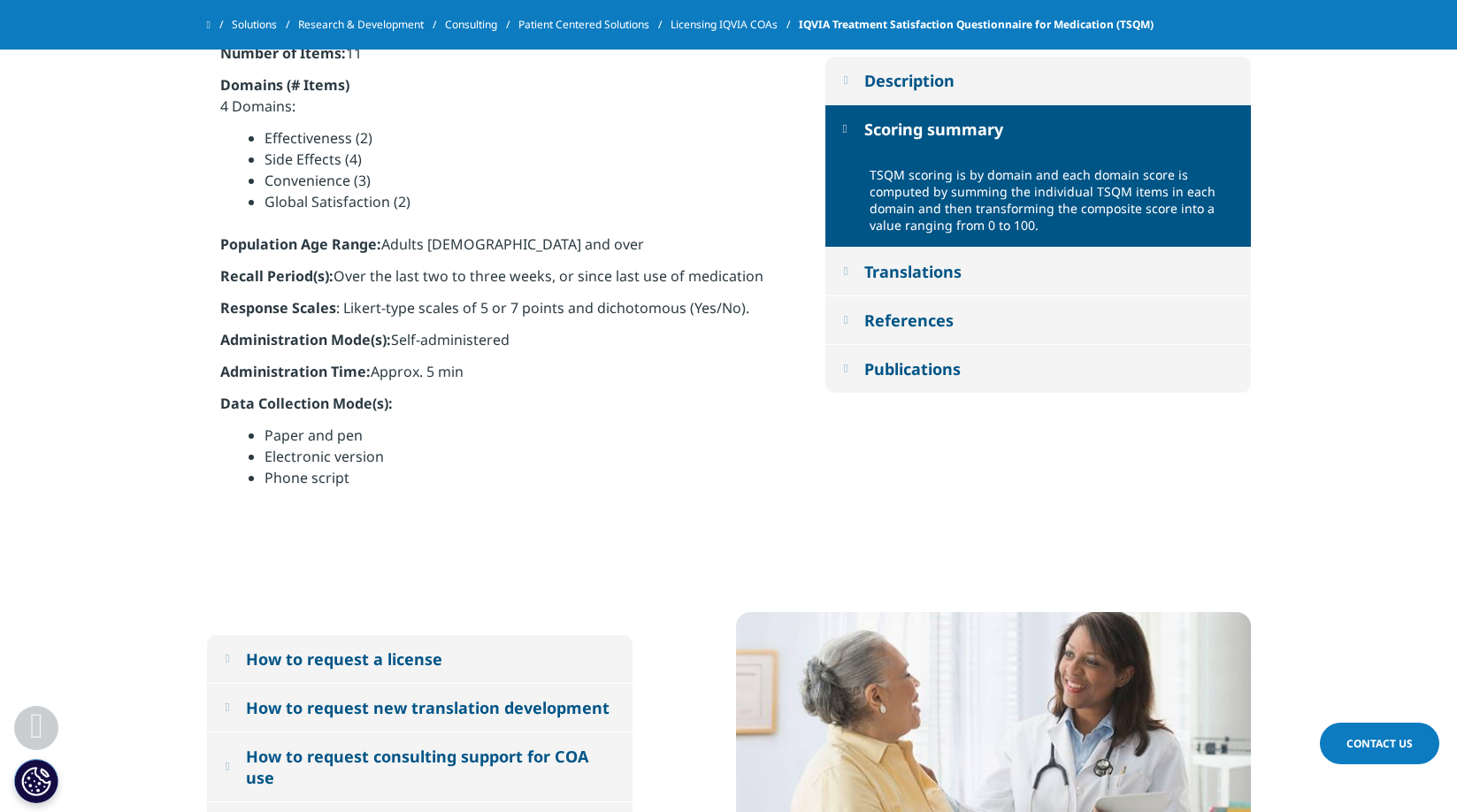
click at [885, 329] on div "References" at bounding box center [909, 320] width 89 height 21
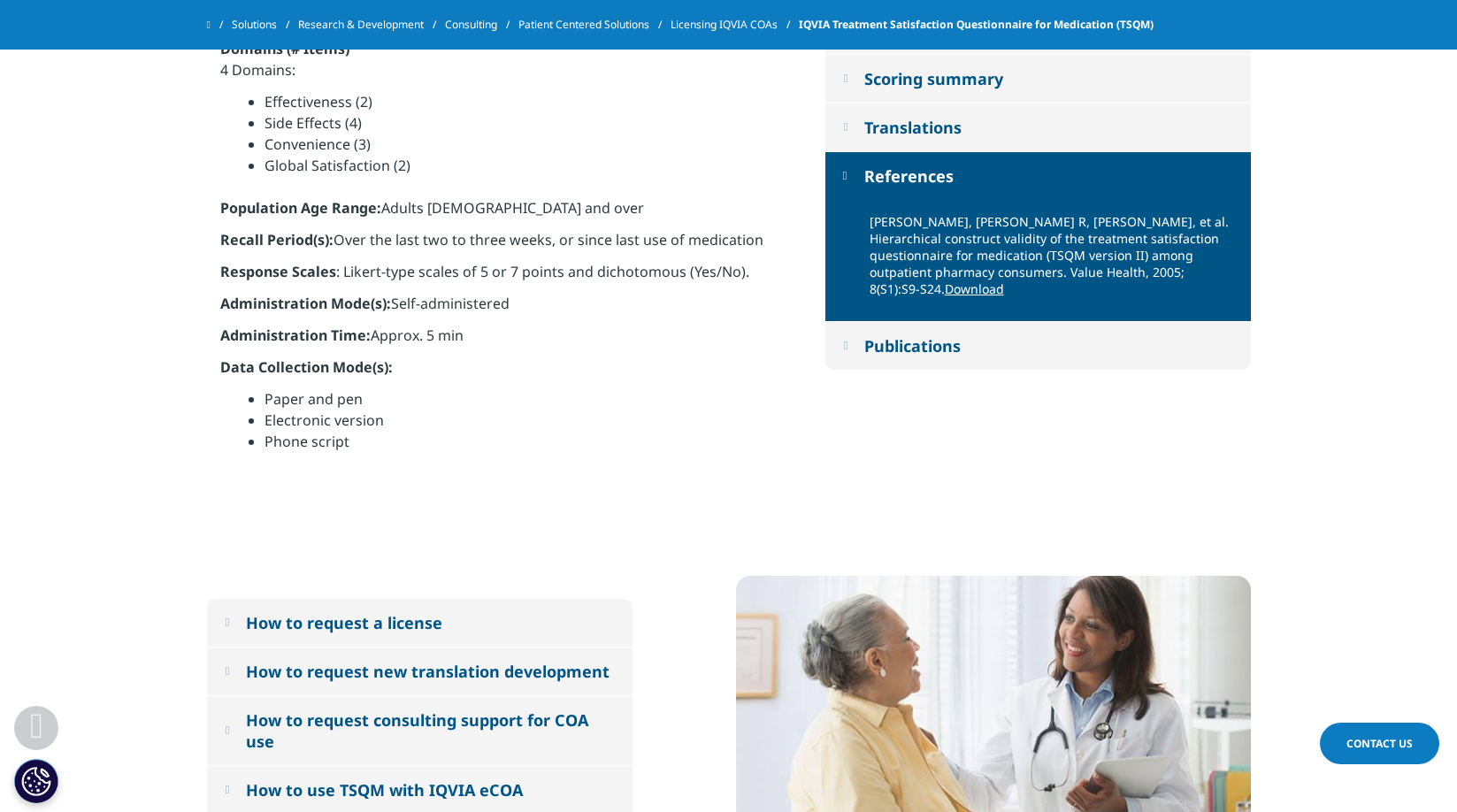
scroll to position [1064, 0]
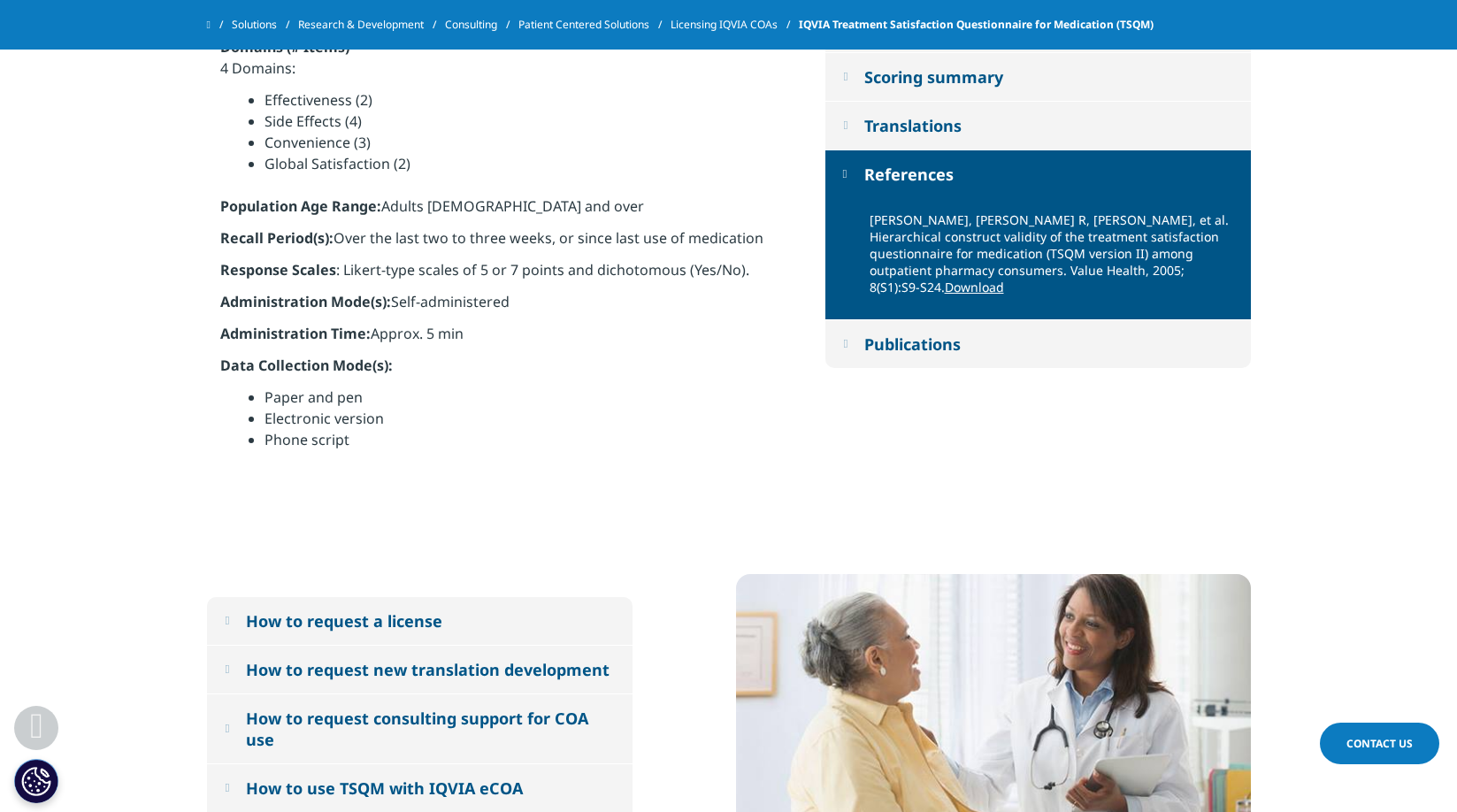
click at [886, 333] on div "Publications" at bounding box center [912, 344] width 96 height 21
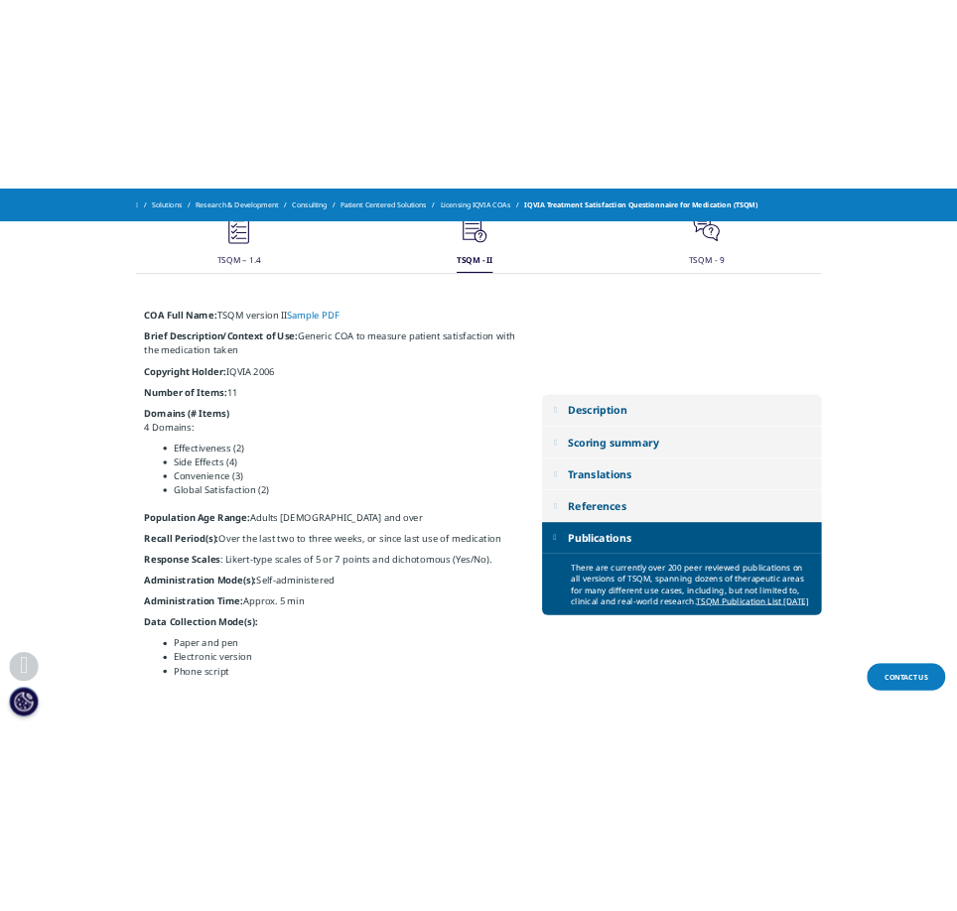
scroll to position [893, 0]
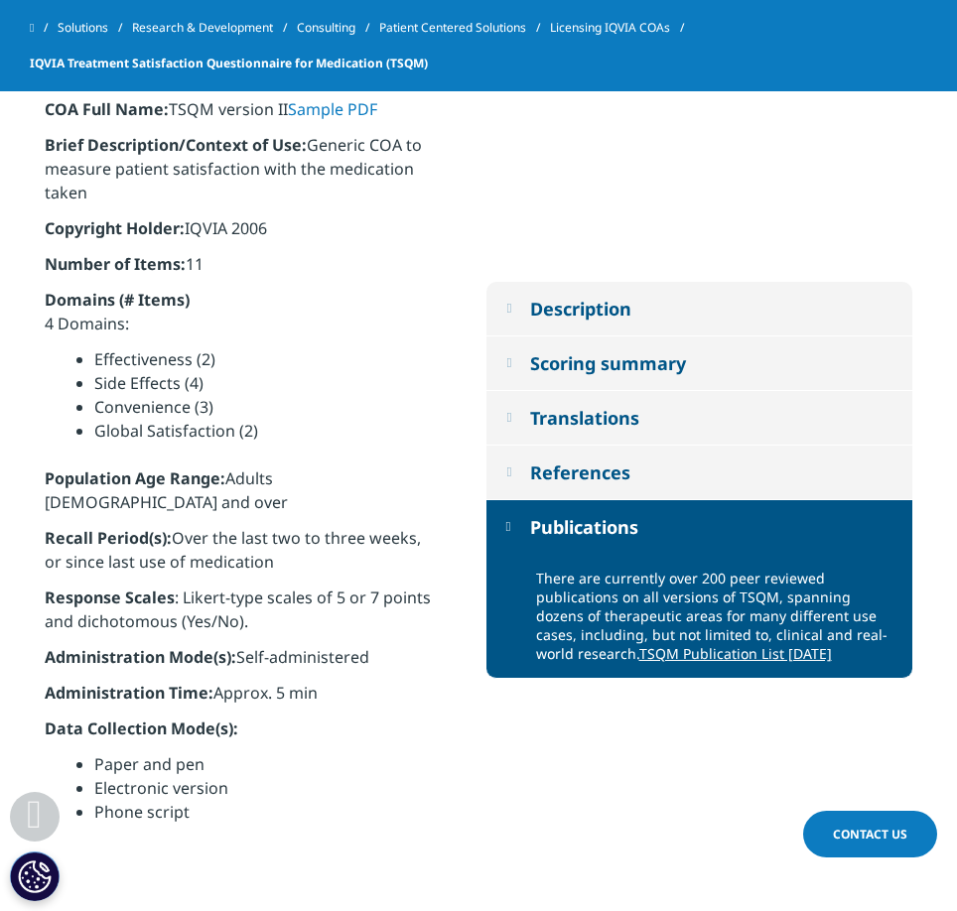
click at [575, 316] on div "Description" at bounding box center [580, 309] width 101 height 24
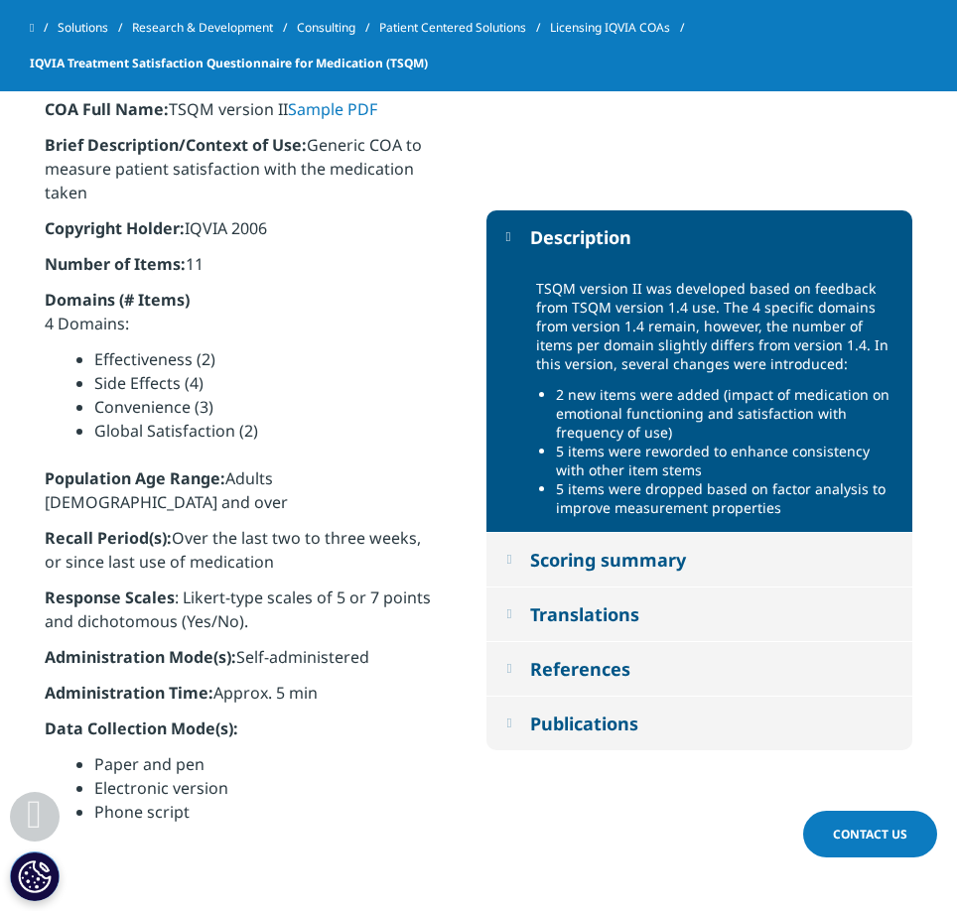
click at [581, 586] on button "Scoring summary" at bounding box center [699, 560] width 427 height 54
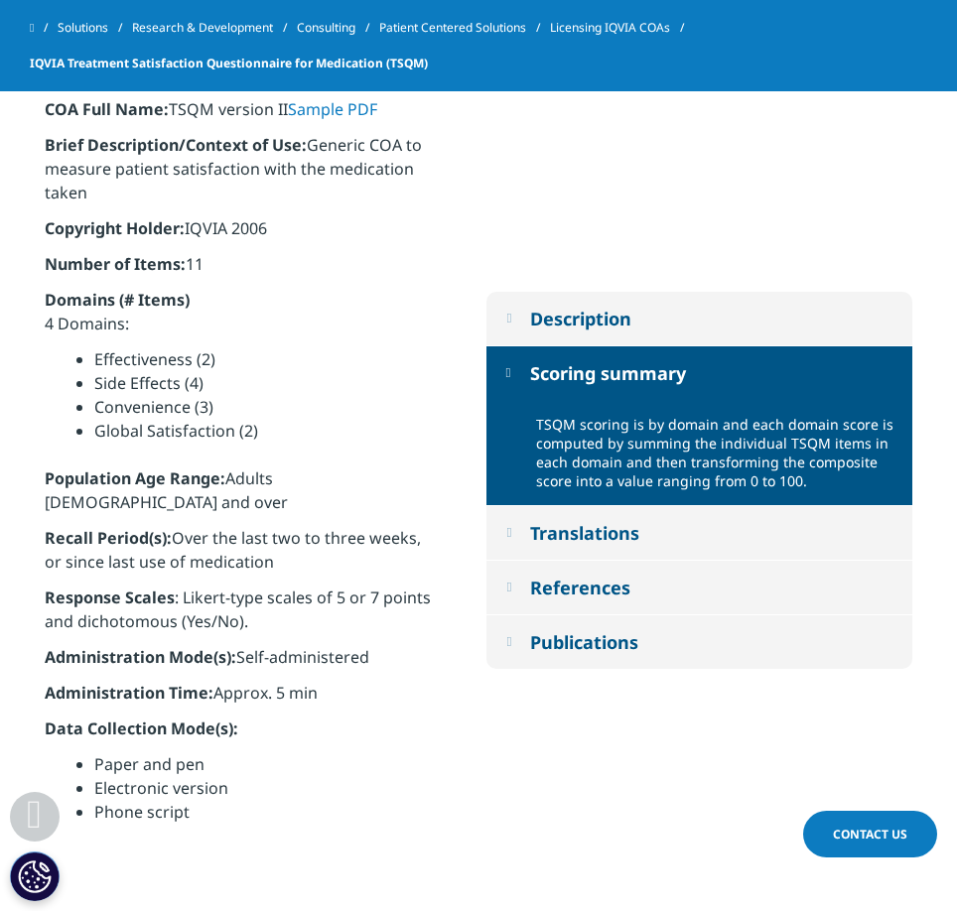
click at [618, 545] on div "Translations" at bounding box center [584, 533] width 109 height 24
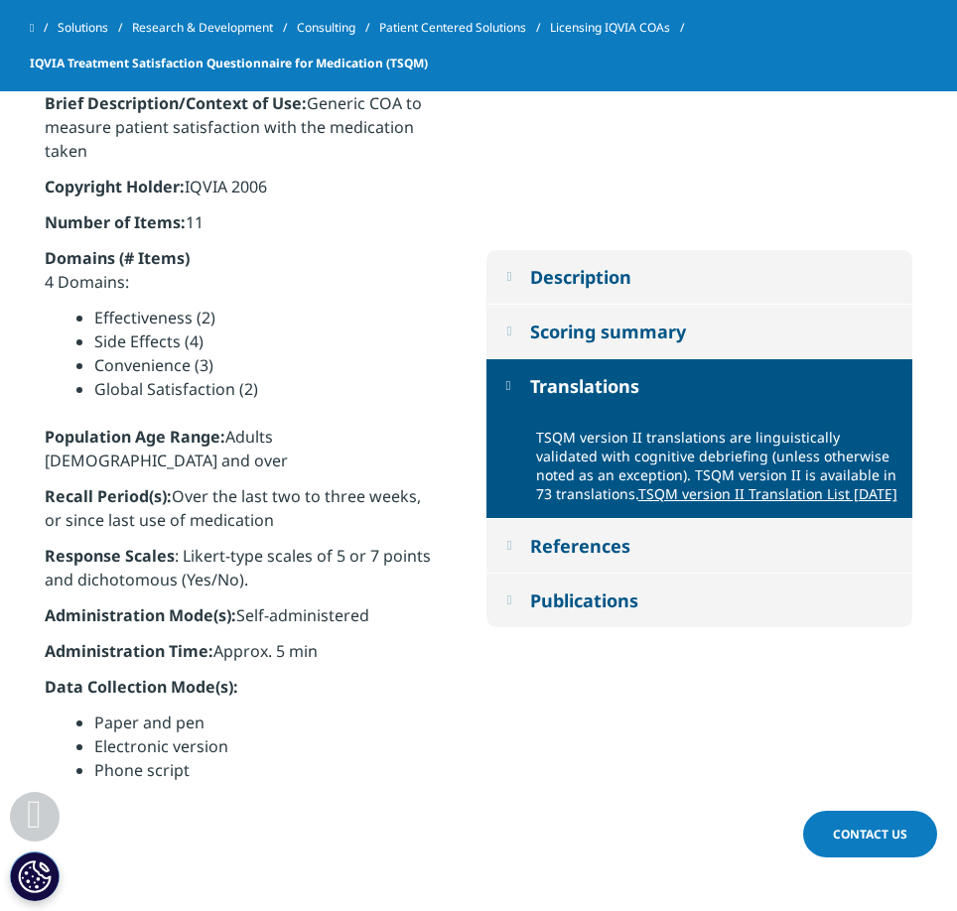
scroll to position [950, 0]
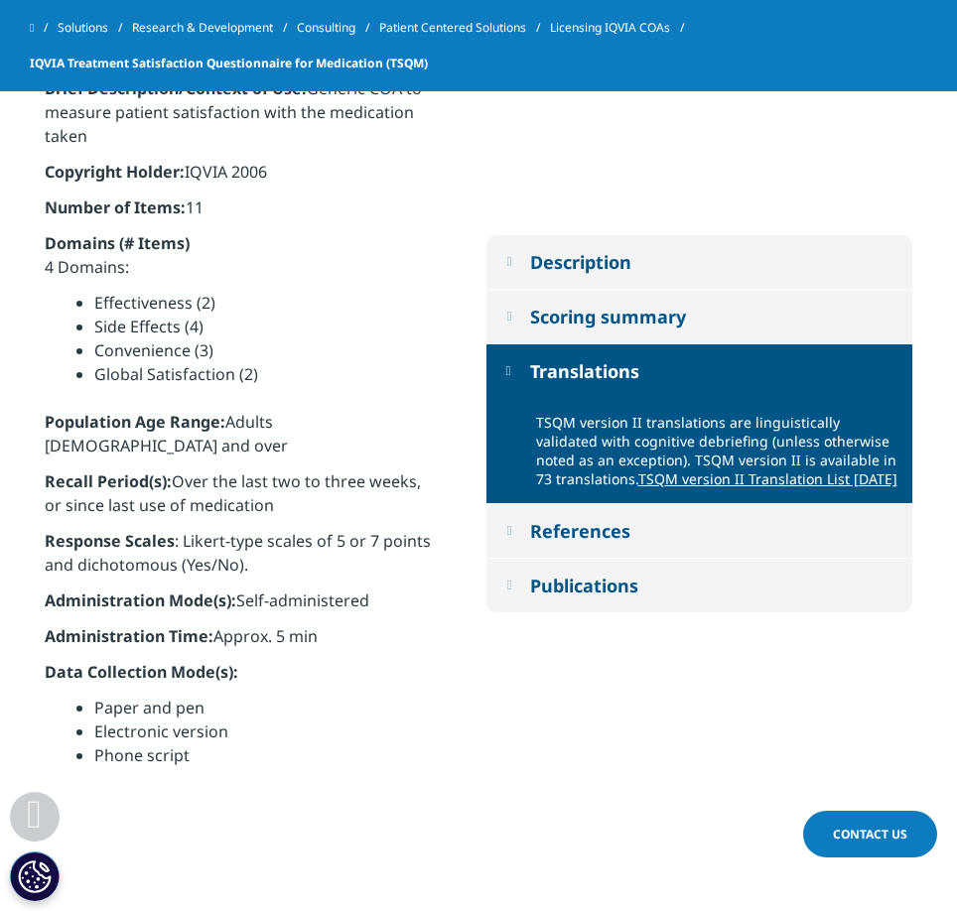
click at [618, 543] on div "References" at bounding box center [580, 531] width 100 height 24
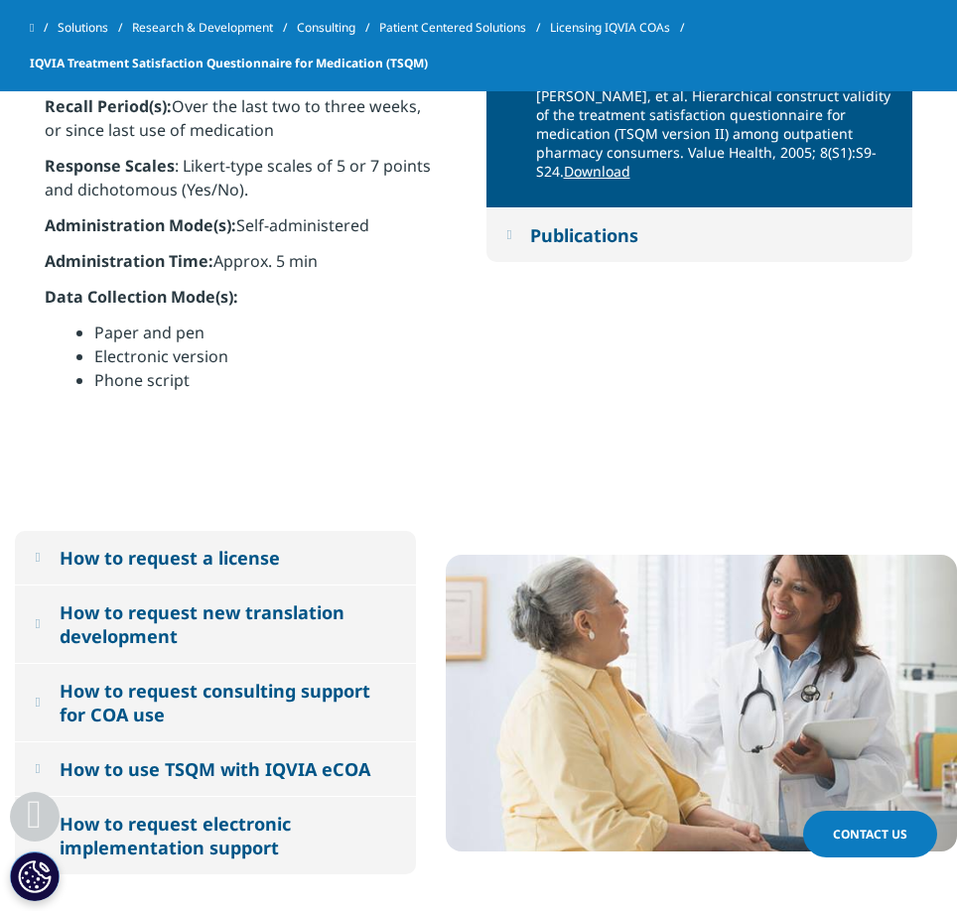
scroll to position [1326, 0]
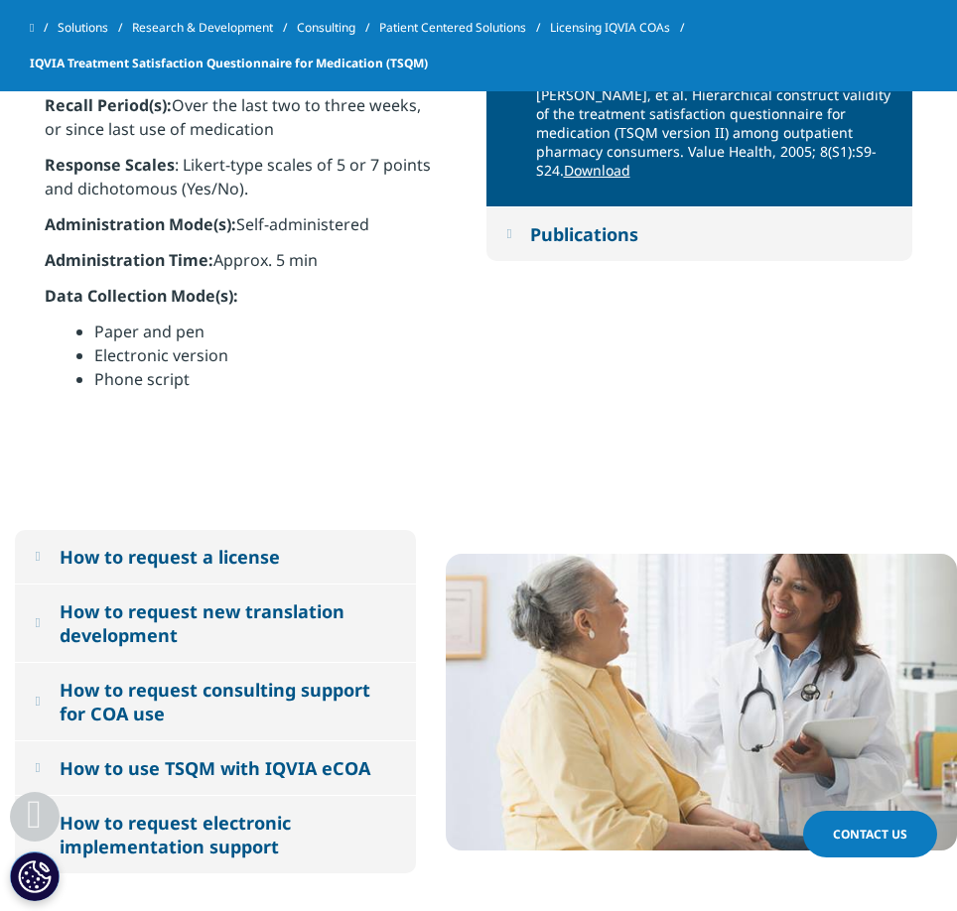
click at [242, 557] on div "How to request a license" at bounding box center [170, 557] width 220 height 24
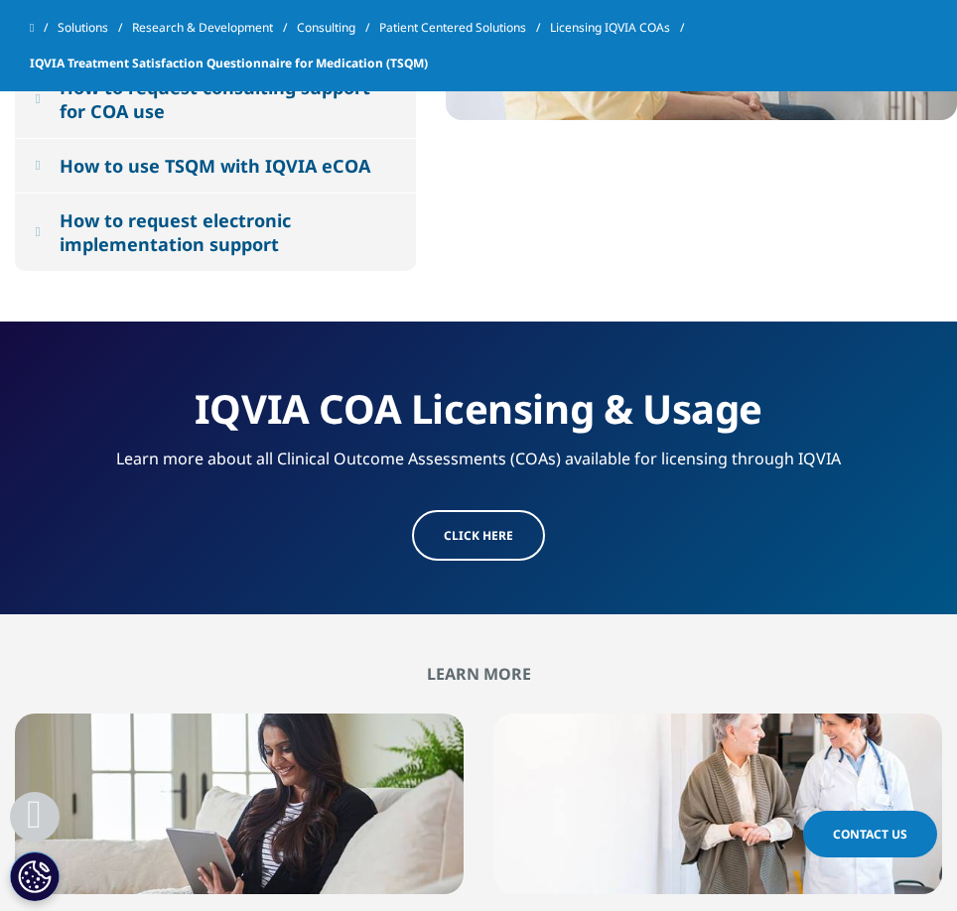
scroll to position [2197, 0]
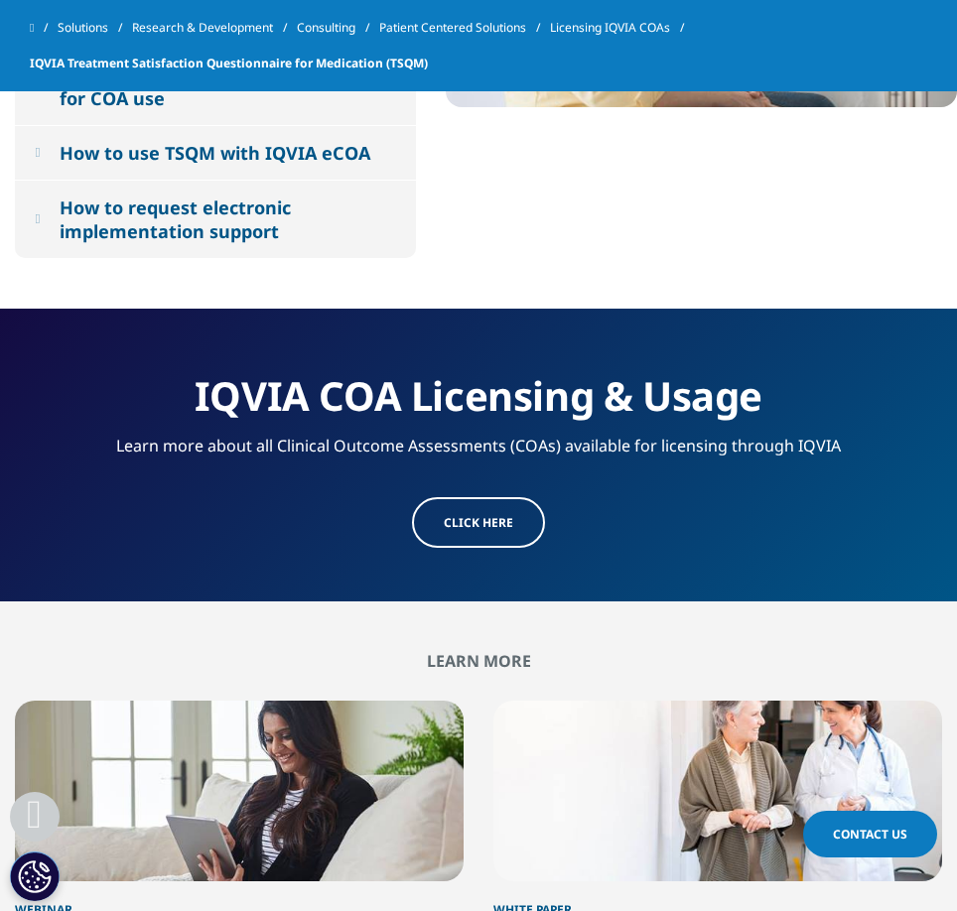
click at [474, 523] on span "Click here" at bounding box center [478, 522] width 69 height 17
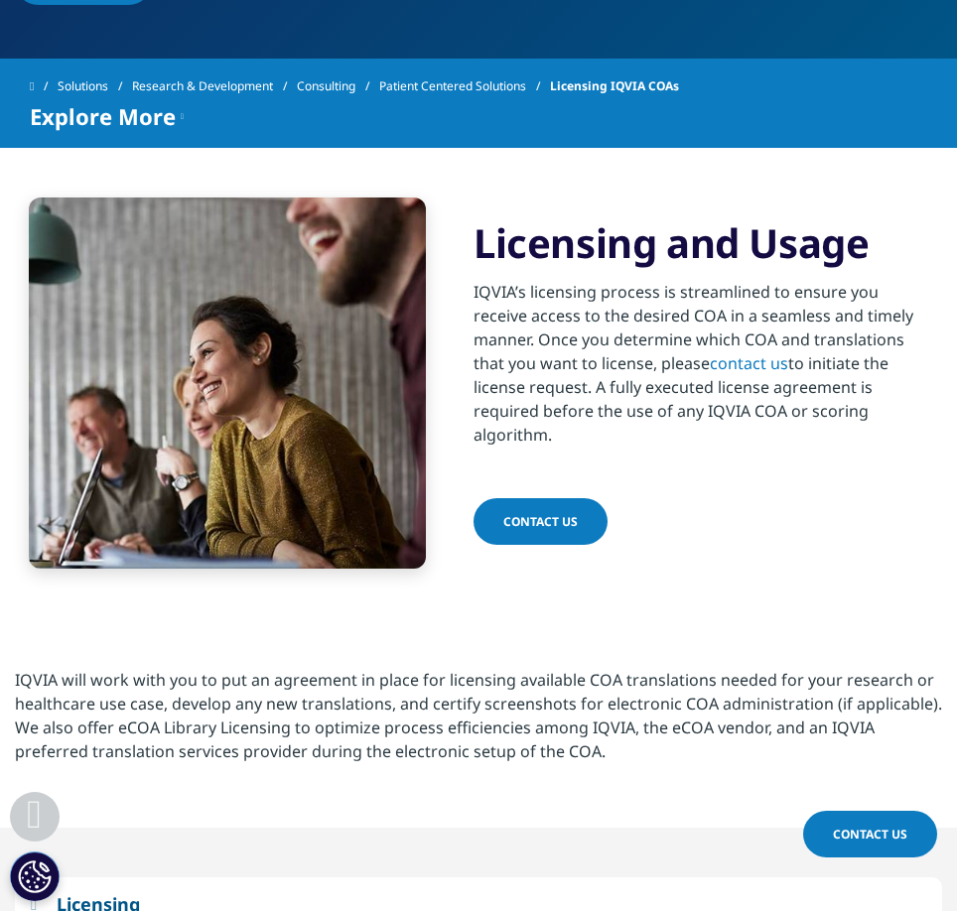
scroll to position [1008, 0]
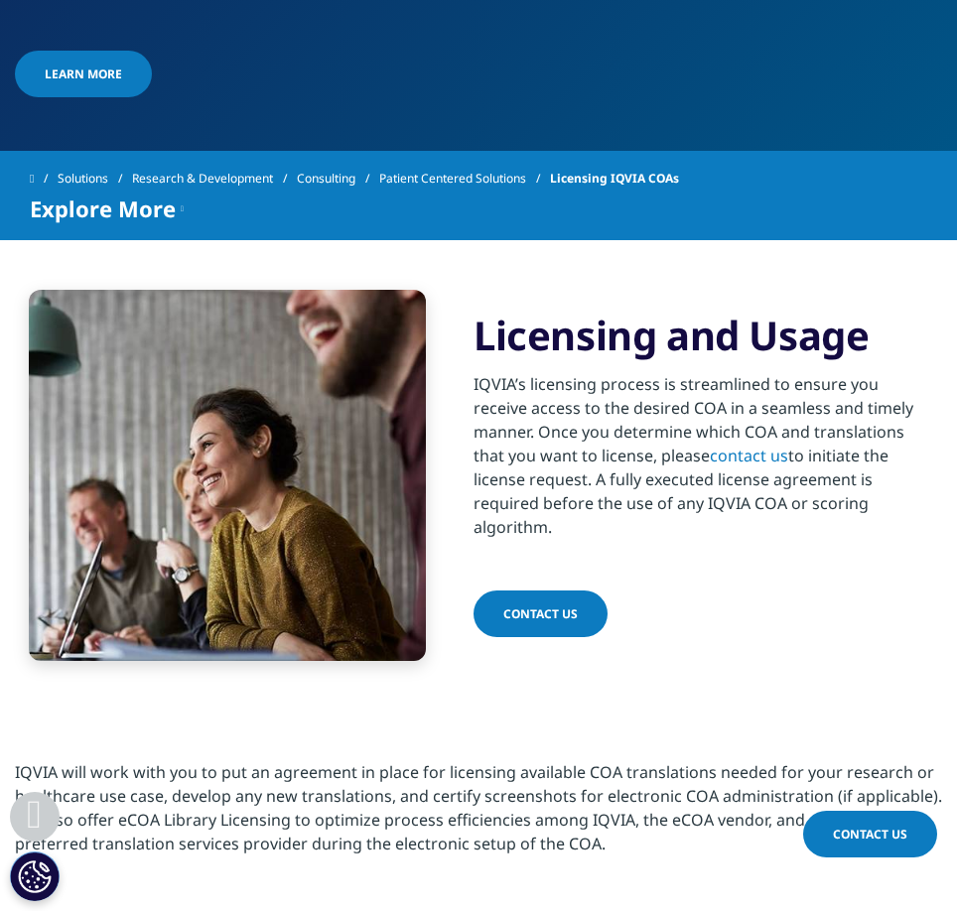
click at [554, 607] on span "contact us" at bounding box center [540, 613] width 74 height 17
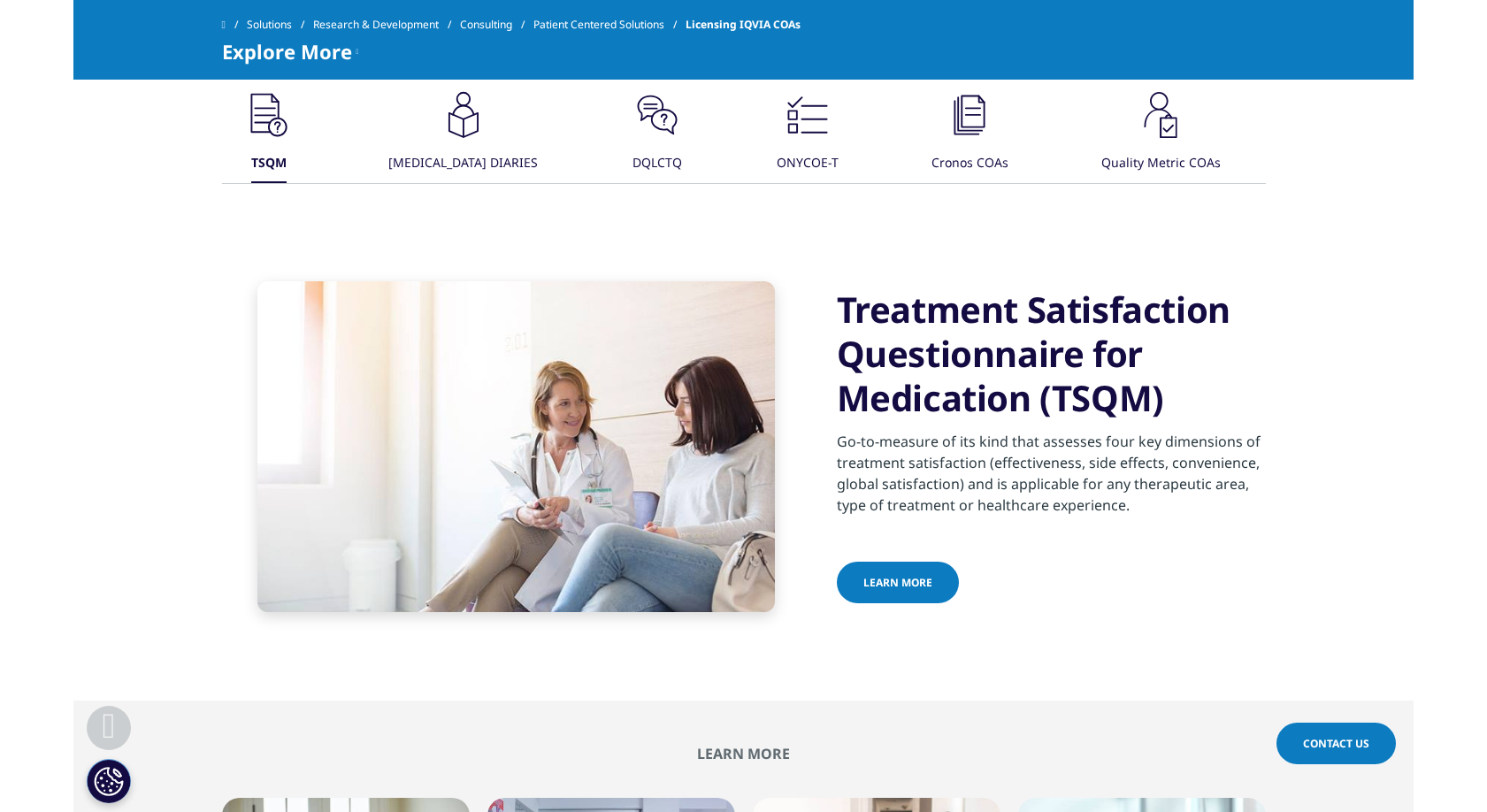
scroll to position [2939, 0]
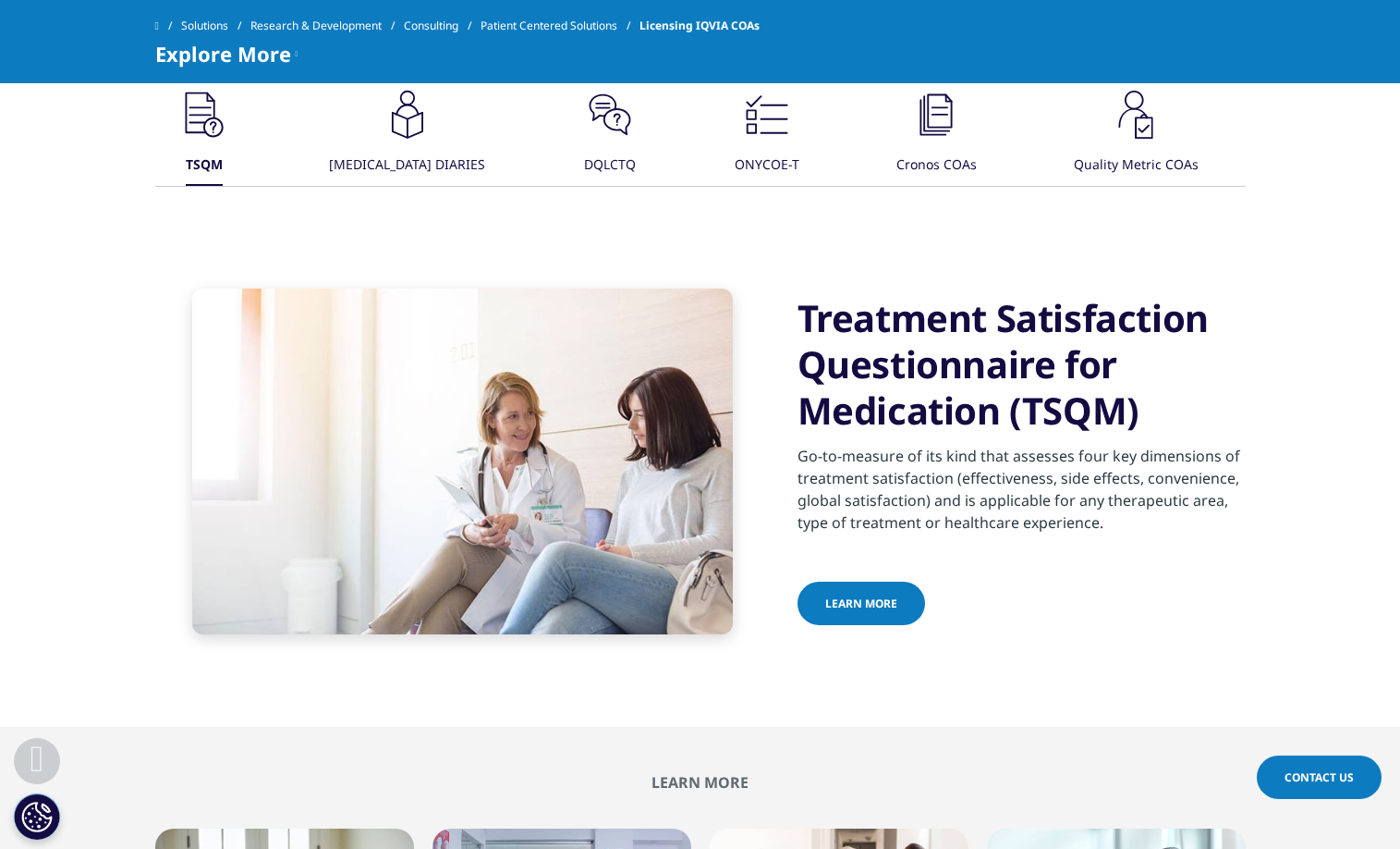
click at [863, 611] on span "Learn more" at bounding box center [861, 603] width 72 height 16
